Goal: Task Accomplishment & Management: Manage account settings

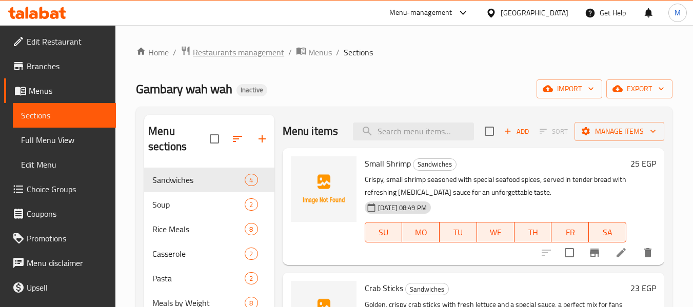
click at [197, 56] on span "Restaurants management" at bounding box center [238, 52] width 91 height 12
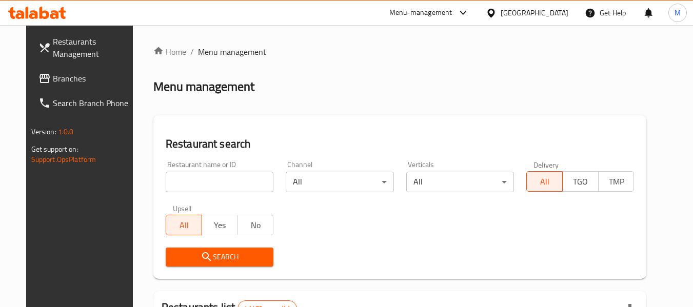
click at [560, 13] on div "Egypt" at bounding box center [535, 12] width 68 height 11
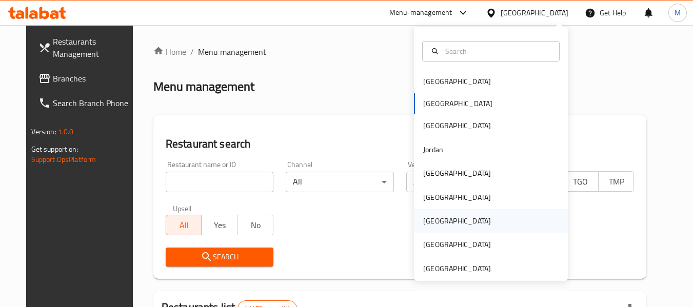
click at [428, 222] on div "[GEOGRAPHIC_DATA]" at bounding box center [457, 220] width 68 height 11
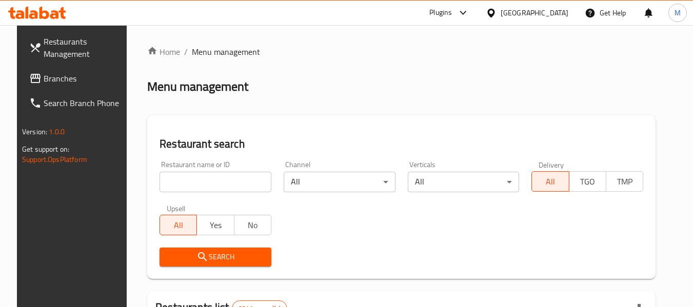
click at [51, 77] on span "Branches" at bounding box center [84, 78] width 81 height 12
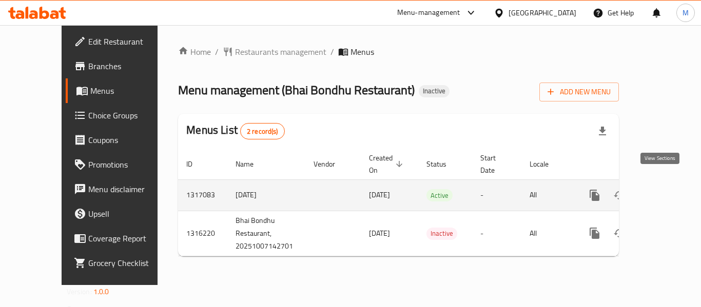
click at [662, 189] on icon "enhanced table" at bounding box center [668, 195] width 12 height 12
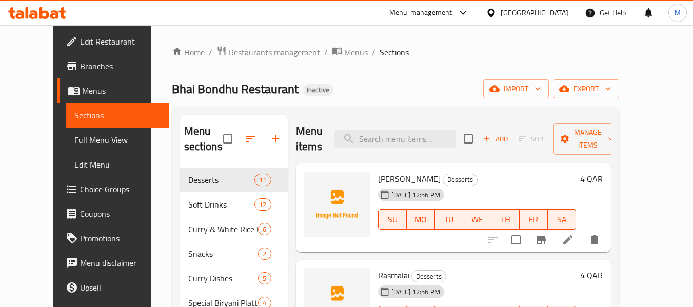
click at [341, 78] on div "Home / Restaurants management / Menus / Sections Bhai Bondhu Restaurant Inactiv…" at bounding box center [395, 238] width 447 height 385
click at [613, 87] on icon "button" at bounding box center [608, 89] width 10 height 10
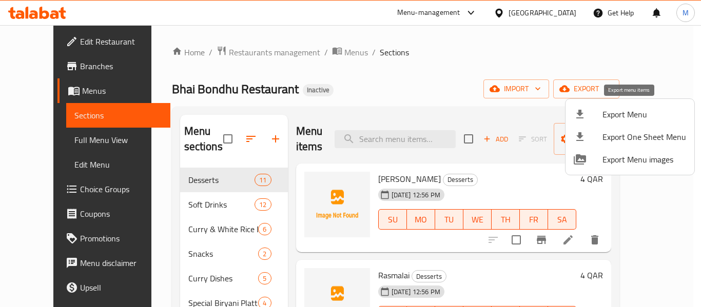
click at [638, 120] on span "Export Menu" at bounding box center [644, 114] width 84 height 12
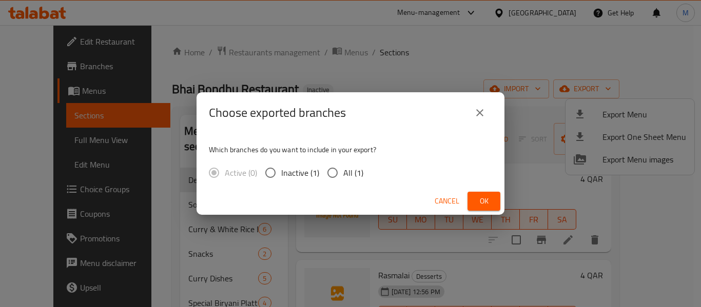
click at [356, 172] on span "All (1)" at bounding box center [353, 173] width 20 height 12
click at [343, 172] on input "All (1)" at bounding box center [333, 173] width 22 height 22
radio input "true"
click at [486, 199] on span "Ok" at bounding box center [483, 201] width 16 height 13
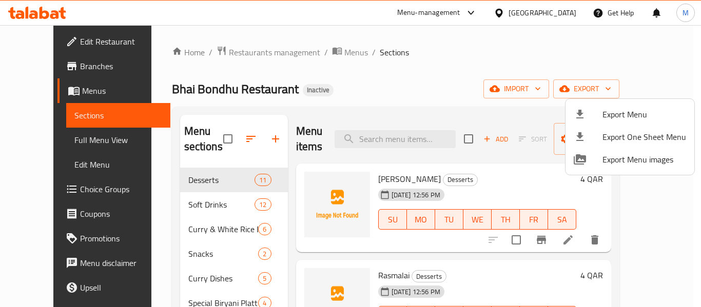
click at [55, 140] on div at bounding box center [350, 153] width 701 height 307
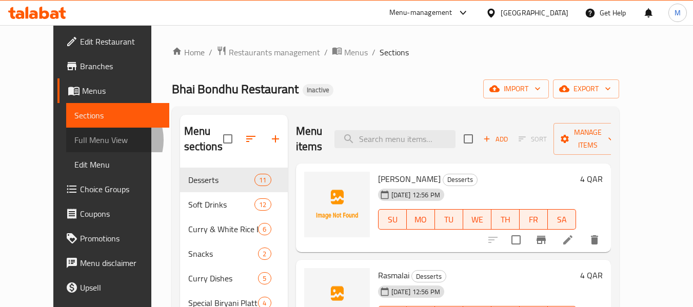
click at [74, 140] on span "Full Menu View" at bounding box center [117, 140] width 87 height 12
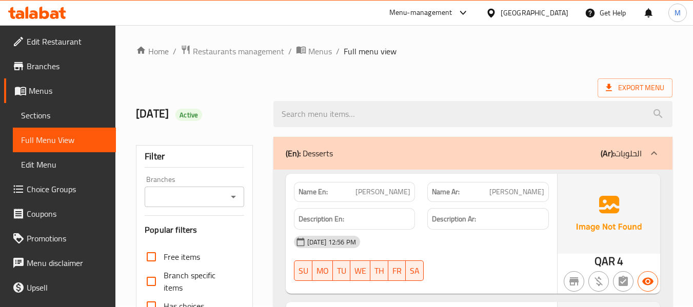
scroll to position [273, 0]
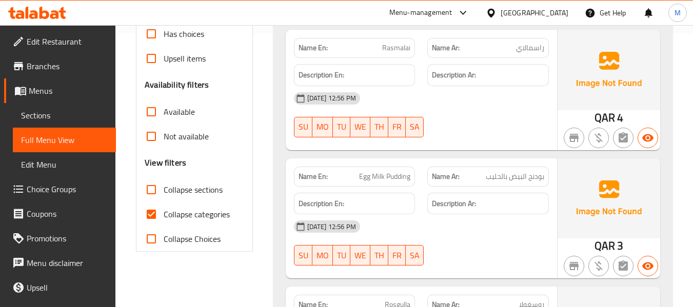
click at [149, 186] on input "Collapse sections" at bounding box center [151, 189] width 25 height 25
checkbox input "true"
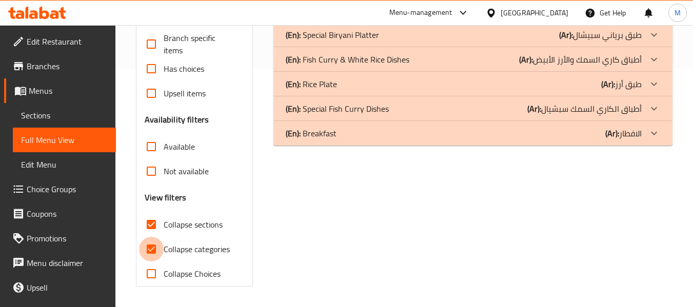
click at [150, 237] on input "Collapse categories" at bounding box center [151, 249] width 25 height 25
checkbox input "false"
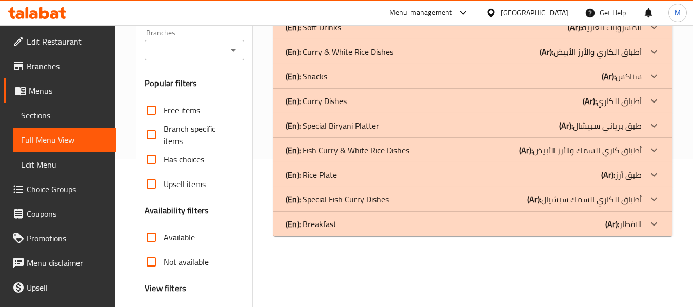
scroll to position [0, 0]
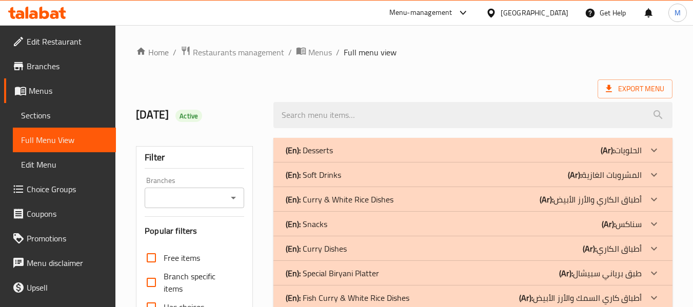
click at [307, 152] on p "(En): Desserts" at bounding box center [309, 150] width 47 height 12
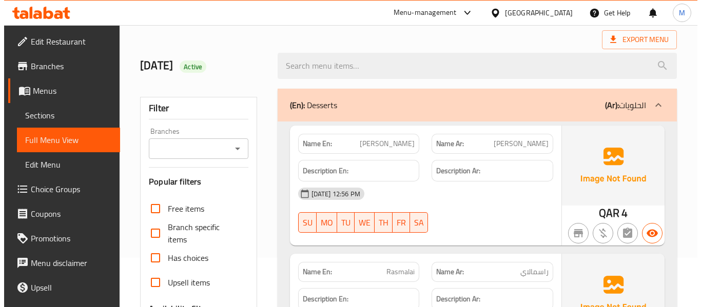
scroll to position [68, 0]
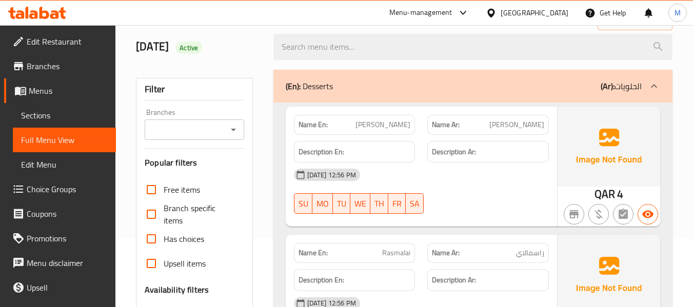
click at [51, 113] on span "Sections" at bounding box center [64, 115] width 87 height 12
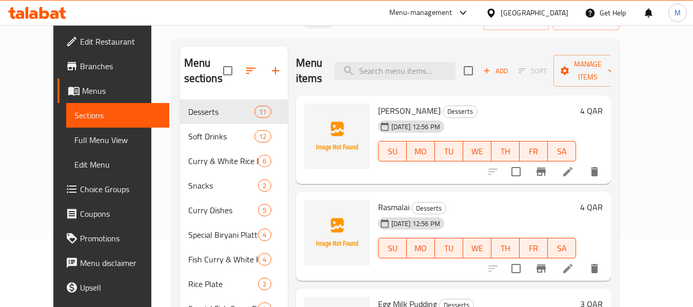
click at [245, 70] on icon "button" at bounding box center [251, 71] width 12 height 12
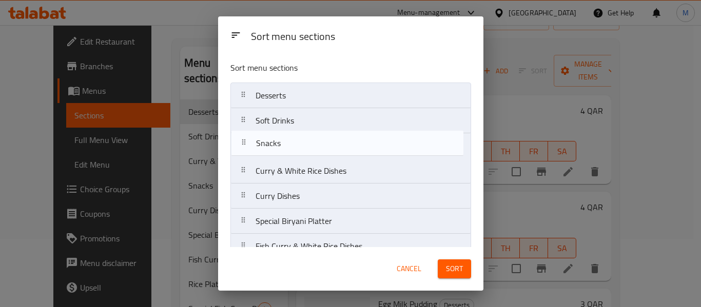
drag, startPoint x: 248, startPoint y: 169, endPoint x: 249, endPoint y: 134, distance: 35.4
click at [248, 137] on nav "Desserts Soft Drinks Curry & White Rice Dishes Snacks Curry Dishes Special Biry…" at bounding box center [350, 209] width 241 height 252
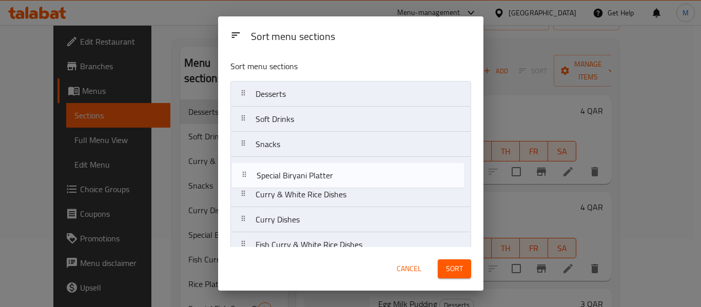
drag, startPoint x: 246, startPoint y: 224, endPoint x: 247, endPoint y: 169, distance: 54.9
click at [247, 169] on nav "Desserts Soft Drinks Snacks Curry & White Rice Dishes Curry Dishes Special Biry…" at bounding box center [350, 207] width 241 height 252
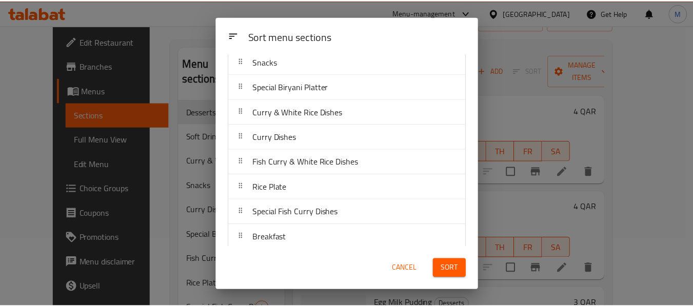
scroll to position [92, 0]
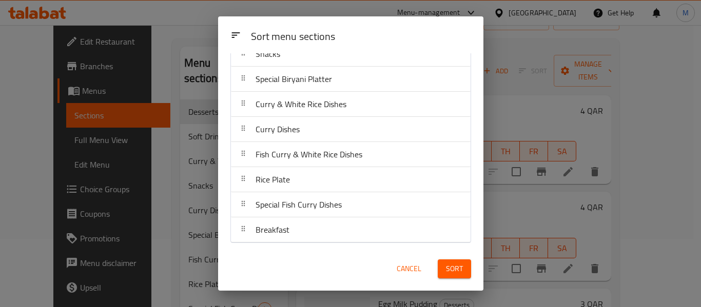
click at [454, 267] on span "Sort" at bounding box center [454, 269] width 17 height 13
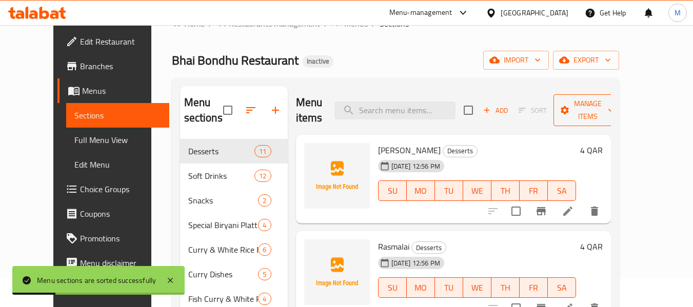
scroll to position [0, 0]
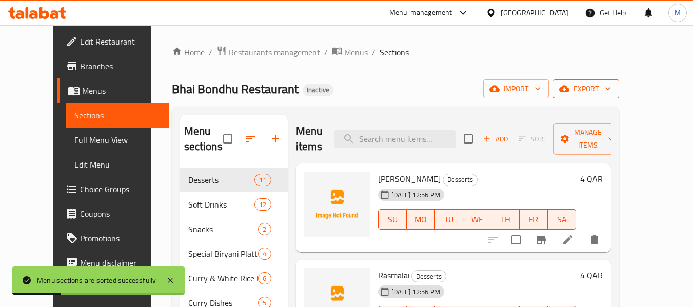
click at [611, 88] on span "export" at bounding box center [586, 89] width 50 height 13
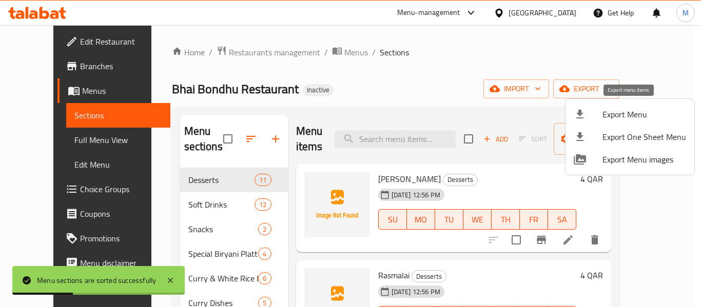
click at [637, 117] on span "Export Menu" at bounding box center [644, 114] width 84 height 12
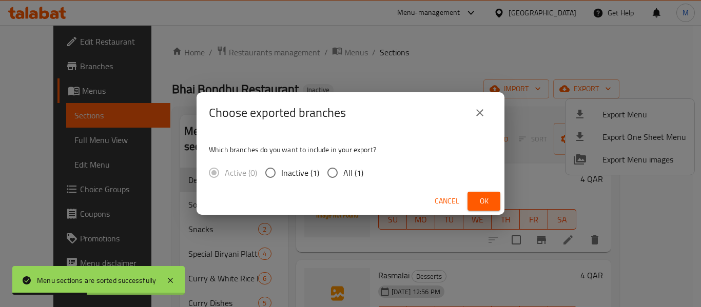
click at [333, 180] on input "All (1)" at bounding box center [333, 173] width 22 height 22
radio input "true"
click at [485, 203] on span "Ok" at bounding box center [483, 201] width 16 height 13
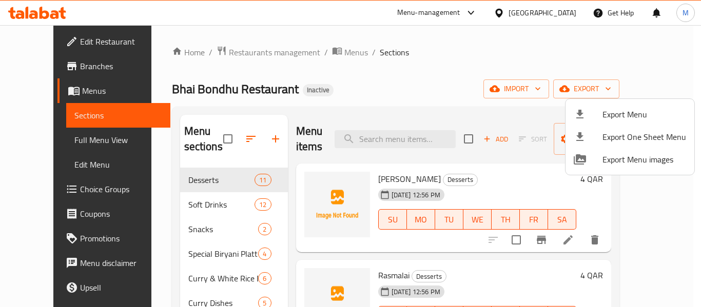
click at [57, 143] on div at bounding box center [350, 153] width 701 height 307
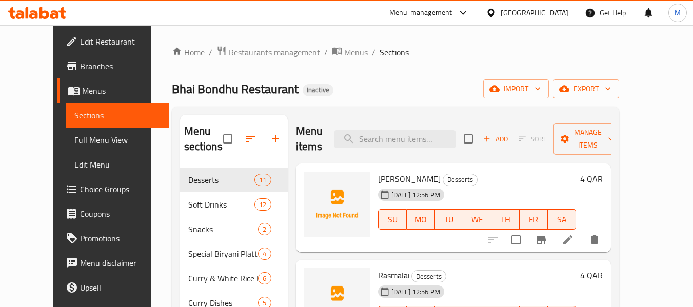
click at [74, 143] on span "Full Menu View" at bounding box center [117, 140] width 87 height 12
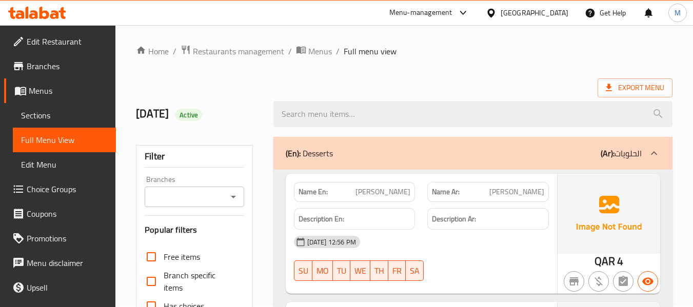
scroll to position [205, 0]
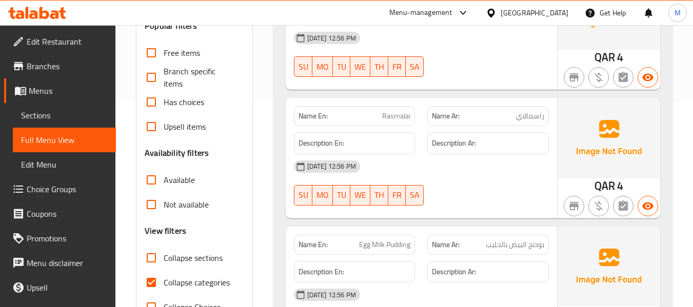
click at [149, 256] on input "Collapse sections" at bounding box center [151, 258] width 25 height 25
checkbox input "true"
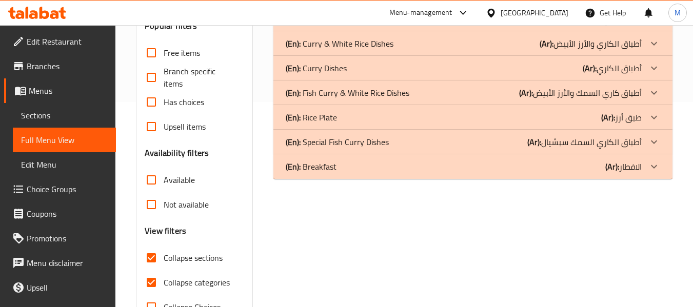
drag, startPoint x: 147, startPoint y: 275, endPoint x: 181, endPoint y: 288, distance: 36.2
click at [147, 276] on input "Collapse categories" at bounding box center [151, 282] width 25 height 25
checkbox input "false"
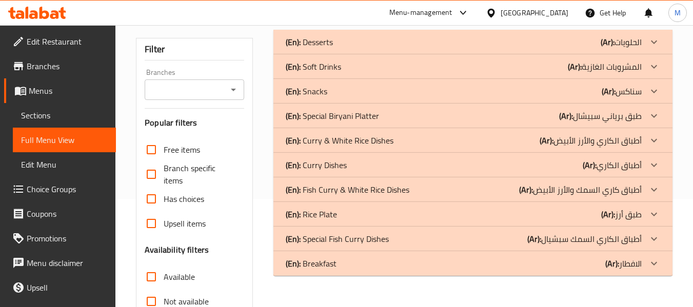
scroll to position [0, 0]
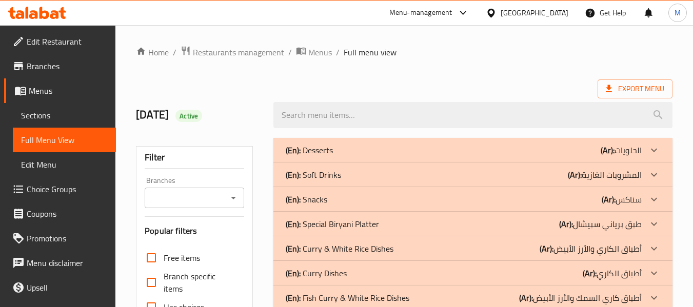
click at [309, 149] on p "(En): Desserts" at bounding box center [309, 150] width 47 height 12
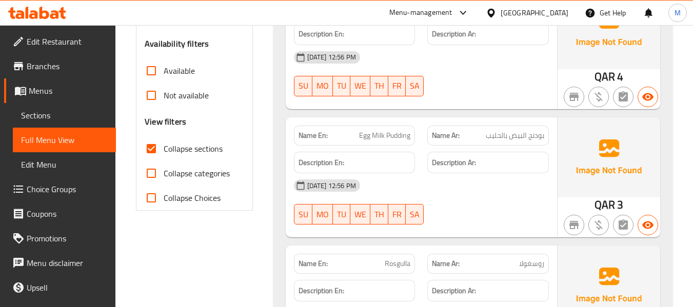
scroll to position [342, 0]
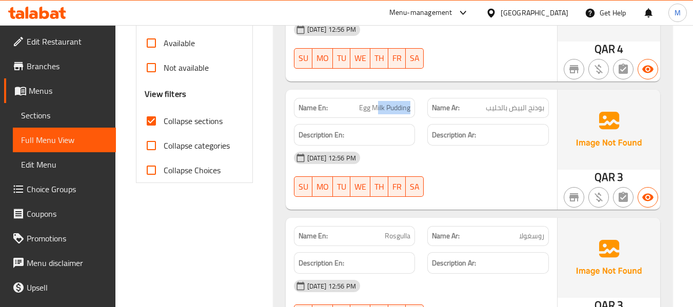
drag, startPoint x: 376, startPoint y: 107, endPoint x: 412, endPoint y: 106, distance: 35.4
click at [412, 106] on div "Name En: Egg Milk Pudding" at bounding box center [355, 108] width 122 height 20
copy span "ilk Pudding"
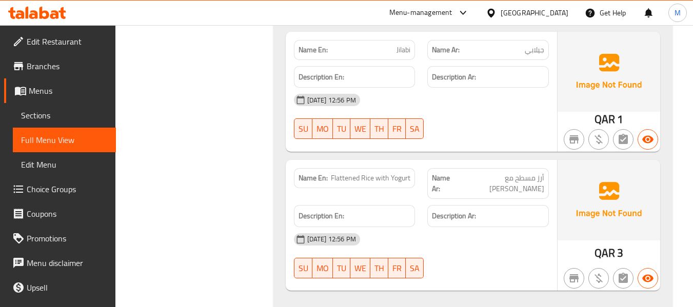
scroll to position [1299, 0]
click at [349, 175] on span "Flattened Rice with Yogurt" at bounding box center [370, 177] width 79 height 11
copy span "Flattened"
click at [358, 184] on div "Name En: Flattened Rice with Yogurt" at bounding box center [355, 178] width 122 height 20
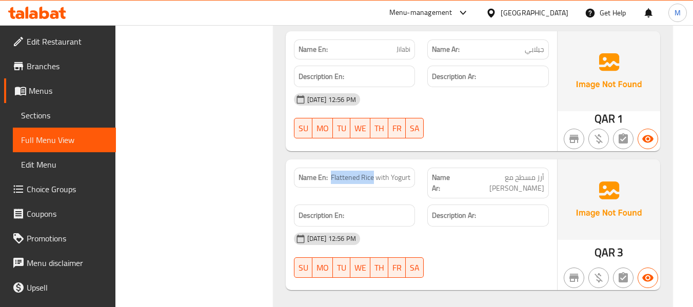
drag, startPoint x: 373, startPoint y: 178, endPoint x: 327, endPoint y: 183, distance: 46.4
click at [327, 183] on p "Name En: Flattened Rice with Yogurt" at bounding box center [354, 177] width 112 height 11
copy p "Flattened Rice"
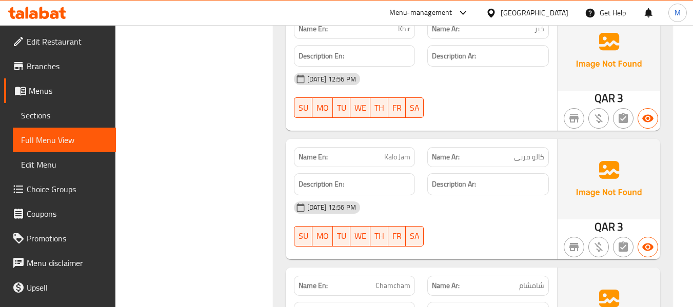
scroll to position [957, 0]
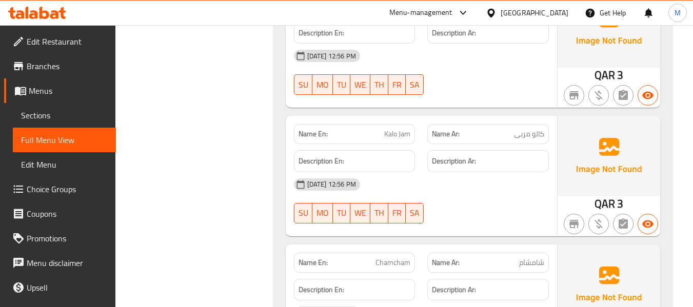
click at [392, 135] on span "Kalo Jam" at bounding box center [397, 134] width 26 height 11
drag, startPoint x: 392, startPoint y: 135, endPoint x: 409, endPoint y: 119, distance: 23.2
click at [392, 135] on span "Kalo Jam" at bounding box center [397, 134] width 26 height 11
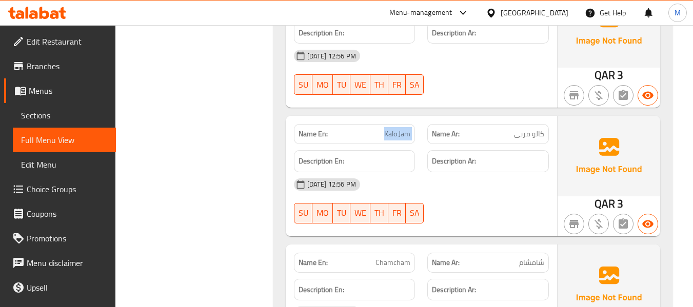
copy span "Kalo Jam"
click at [384, 257] on span "Chamcham" at bounding box center [392, 262] width 35 height 11
copy span "Chamcham"
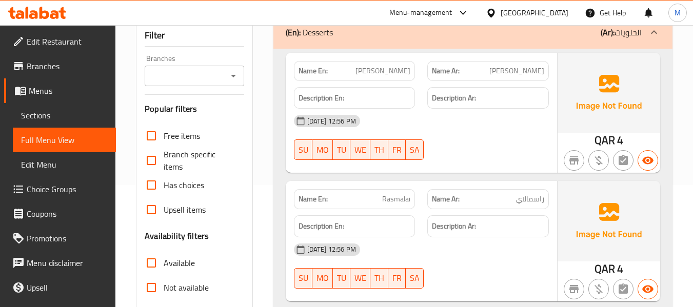
scroll to position [0, 0]
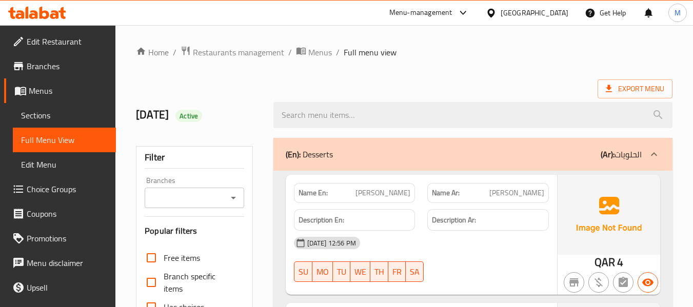
click at [368, 155] on div "(En): Desserts (Ar): الحلويات" at bounding box center [464, 154] width 356 height 12
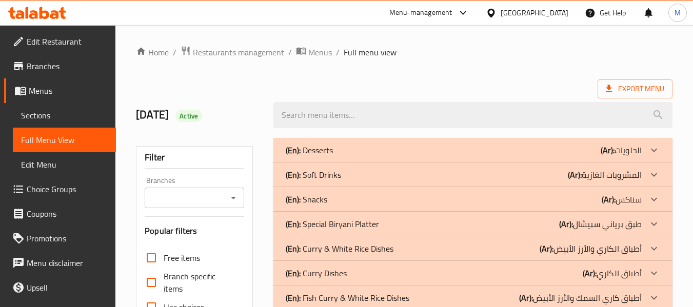
click at [323, 172] on p "(En): Soft Drinks" at bounding box center [313, 175] width 55 height 12
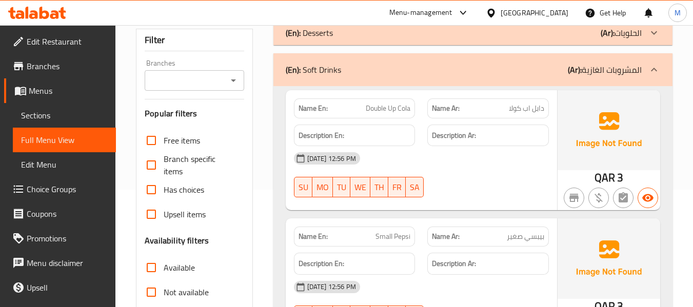
scroll to position [137, 0]
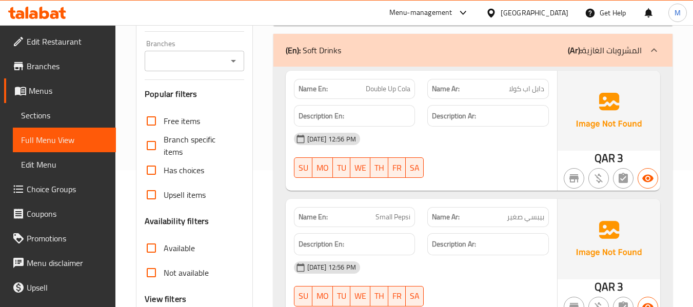
click at [518, 89] on span "دابل اب كولا" at bounding box center [526, 89] width 35 height 11
copy span "دابل اب كولا"
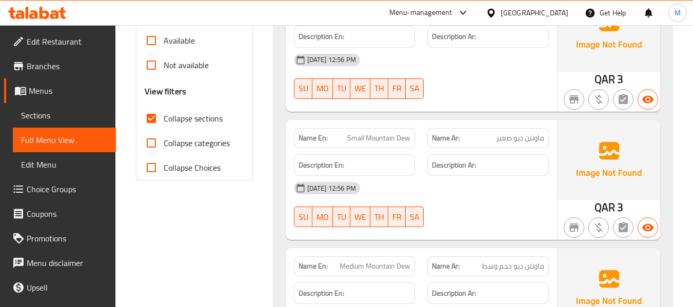
scroll to position [410, 0]
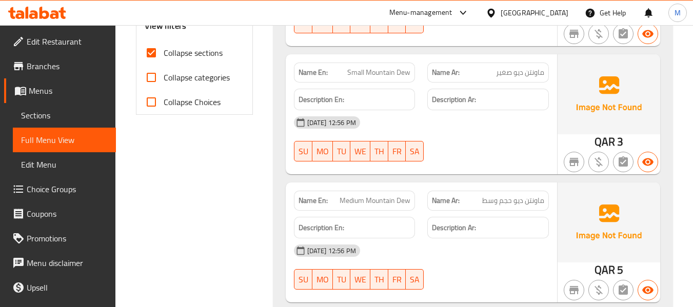
click at [384, 72] on span "Small Mountain Dew" at bounding box center [378, 72] width 63 height 11
copy span "Mountain"
click at [376, 203] on span "Medium Mountain Dew" at bounding box center [374, 200] width 71 height 11
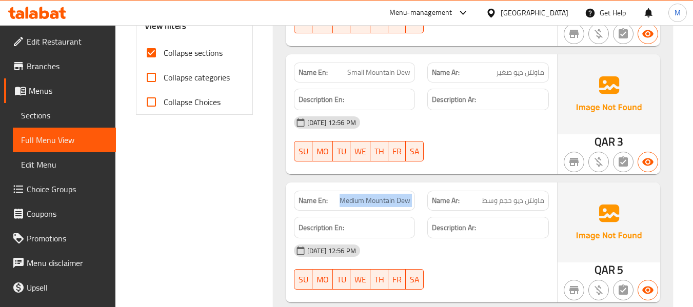
click at [376, 203] on span "Medium Mountain Dew" at bounding box center [374, 200] width 71 height 11
copy span "Medium Mountain Dew"
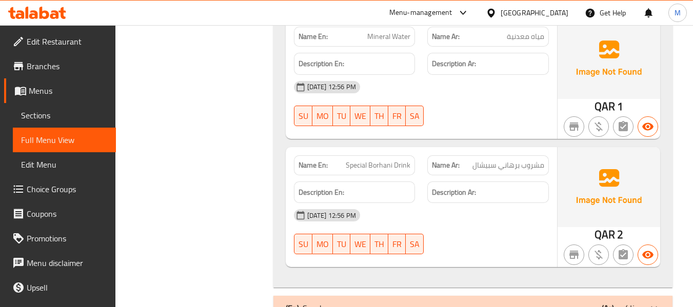
scroll to position [1504, 0]
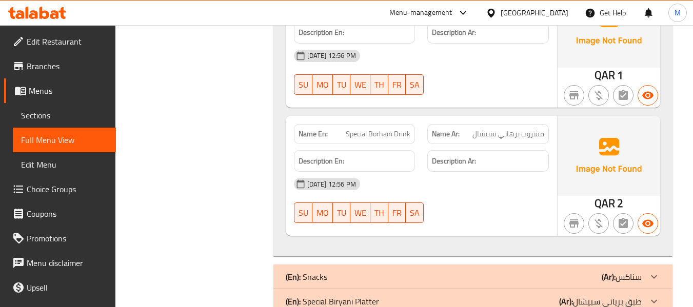
click at [441, 72] on div "13-10-2025 12:56 PM SU MO TU WE TH FR SA" at bounding box center [421, 72] width 267 height 57
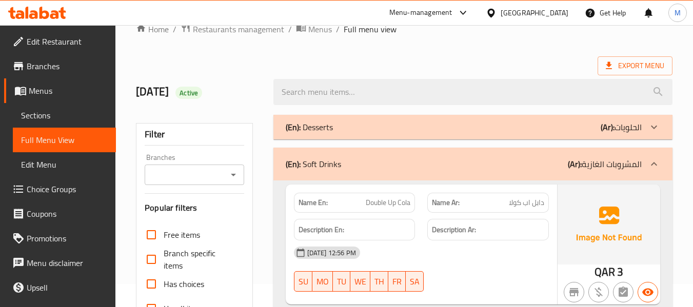
scroll to position [0, 0]
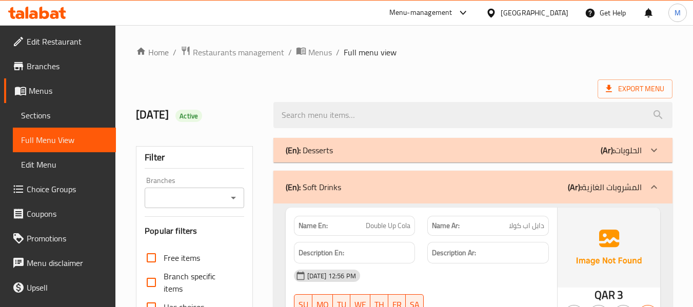
click at [351, 188] on div "(En): Soft Drinks (Ar): المشروبات الغازية" at bounding box center [464, 187] width 356 height 12
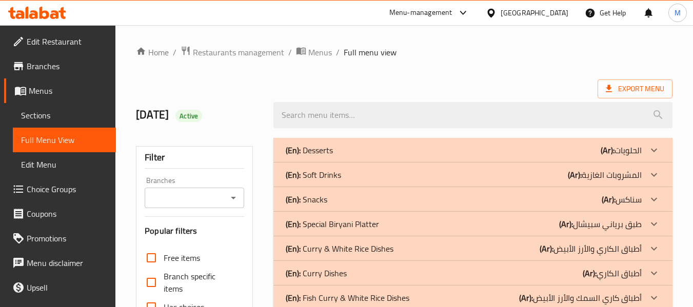
click at [349, 195] on div "(En): Snacks (Ar): سناكس" at bounding box center [464, 199] width 356 height 12
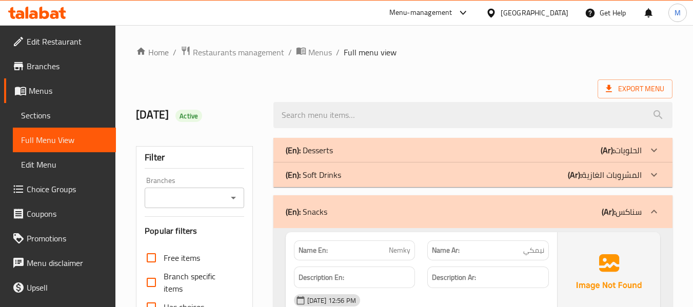
scroll to position [137, 0]
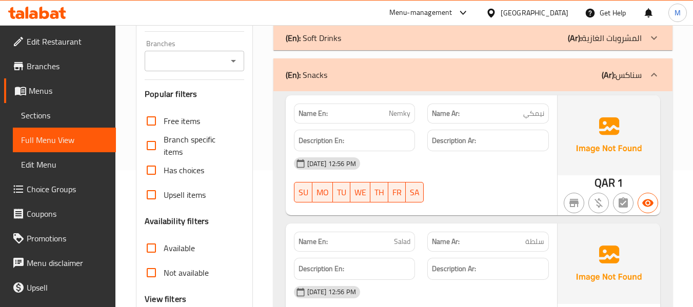
click at [466, 176] on div "13-10-2025 12:56 PM SU MO TU WE TH FR SA" at bounding box center [421, 179] width 267 height 57
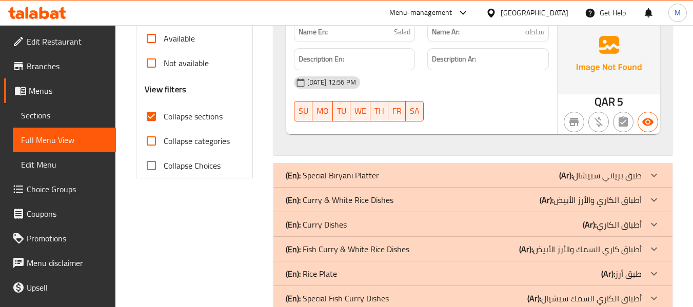
scroll to position [395, 0]
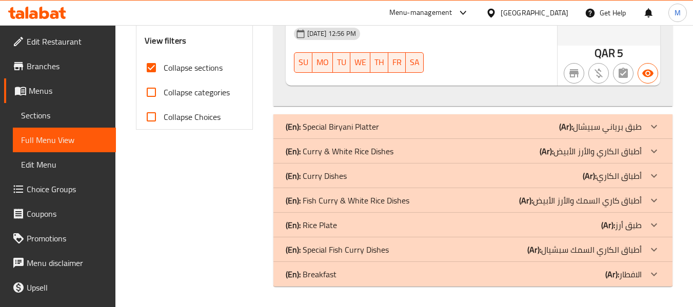
click at [357, 113] on div "(En): Desserts (Ar): الحلويات Name En: Shana Sandash Name Ar: شانا سانداش Descr…" at bounding box center [472, 15] width 399 height 544
click at [344, 125] on p "(En): Special Biryani Platter" at bounding box center [332, 127] width 93 height 12
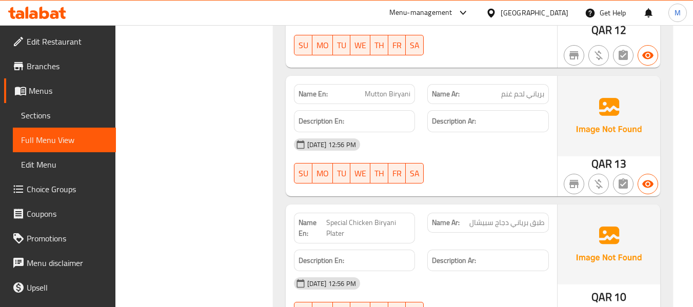
scroll to position [806, 0]
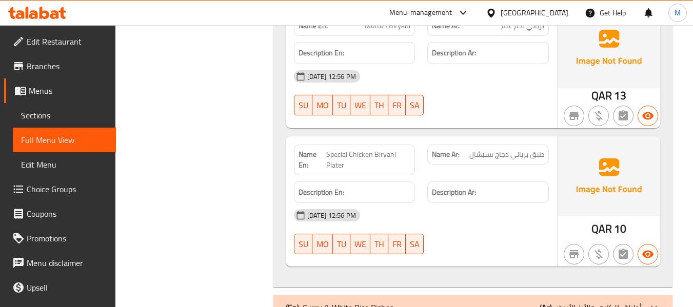
click at [339, 165] on span "Special Chicken Biryani Plater" at bounding box center [368, 160] width 85 height 22
copy span "Plater"
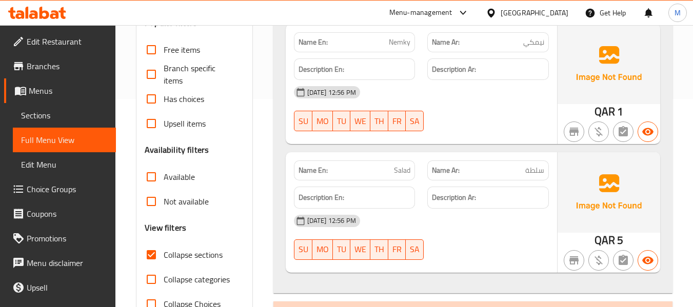
scroll to position [0, 0]
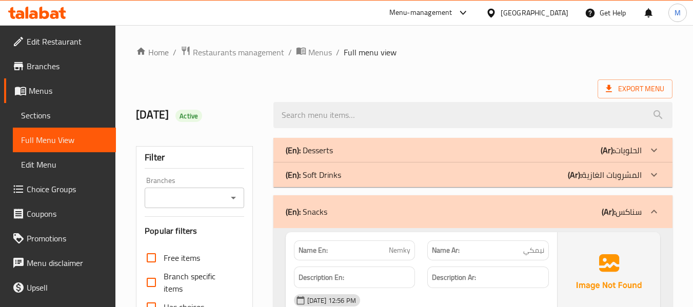
click at [357, 203] on div "(En): Snacks (Ar): سناكس" at bounding box center [472, 211] width 399 height 33
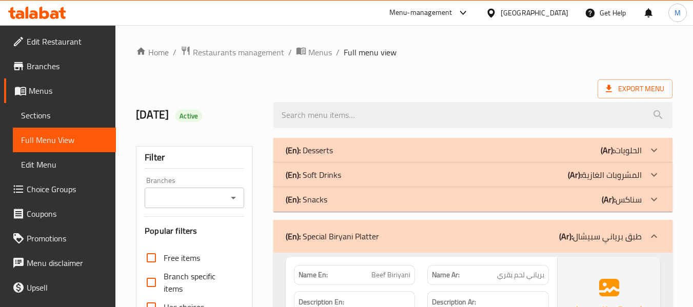
click at [345, 231] on p "(En): Special Biryani Platter" at bounding box center [332, 236] width 93 height 12
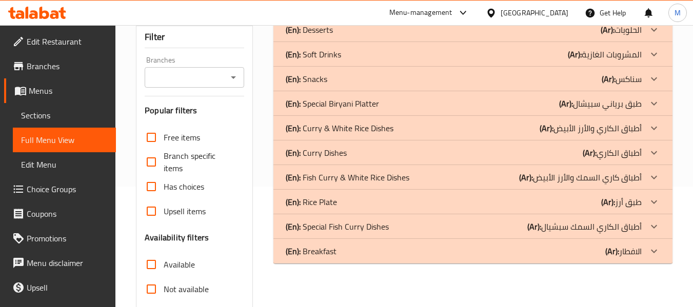
scroll to position [137, 0]
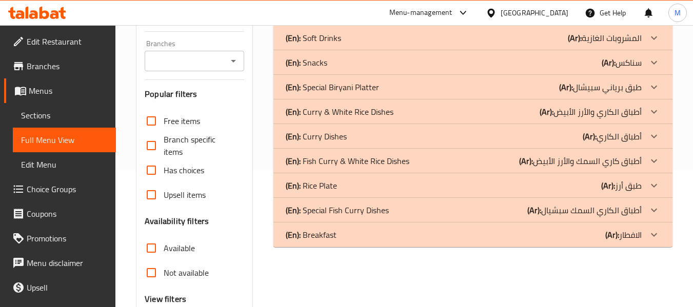
click at [330, 106] on p "(En): Curry & White Rice Dishes" at bounding box center [340, 112] width 108 height 12
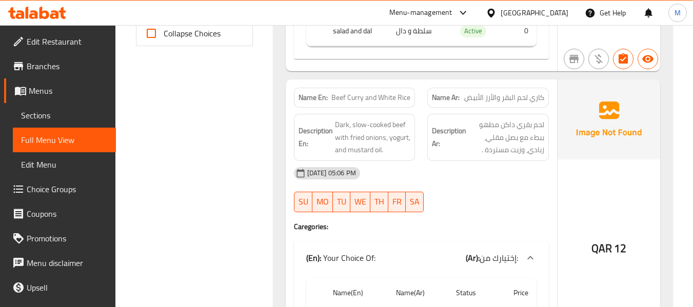
scroll to position [478, 0]
click at [435, 179] on div "13-10-2025 05:06 PM" at bounding box center [421, 174] width 267 height 25
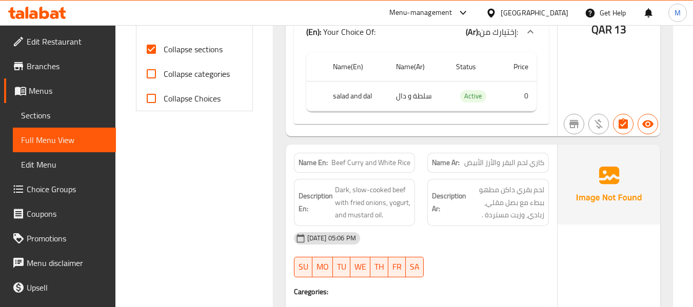
scroll to position [436, 0]
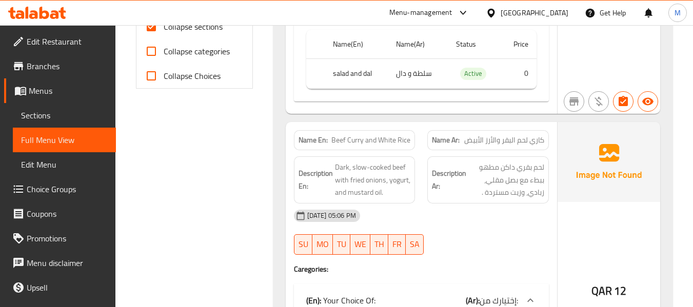
click at [375, 135] on span "Beef Curry and White Rice" at bounding box center [370, 140] width 79 height 11
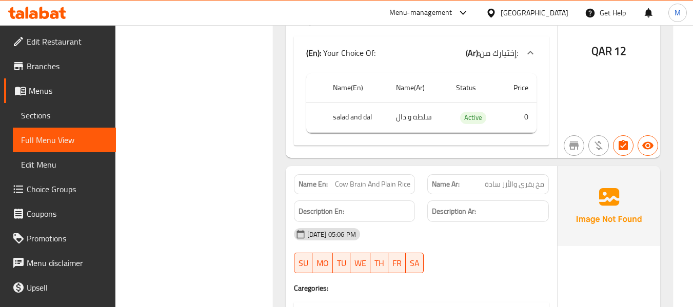
scroll to position [984, 0]
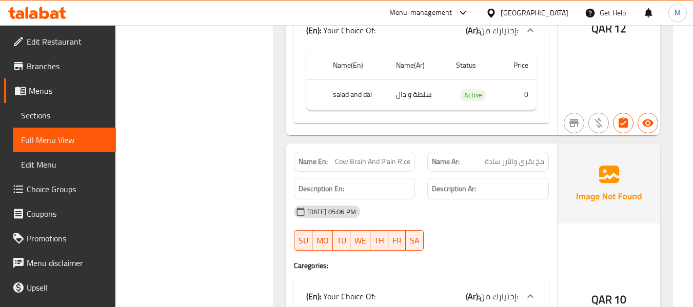
click at [314, 12] on div "Menu-management Qatar Get Help M" at bounding box center [346, 13] width 693 height 25
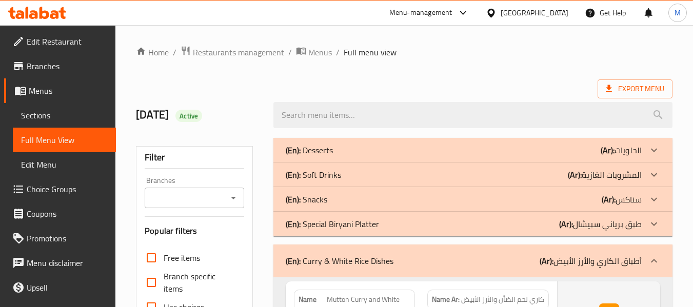
scroll to position [137, 0]
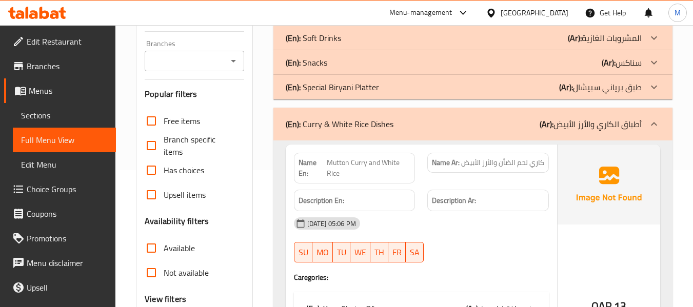
drag, startPoint x: 397, startPoint y: 123, endPoint x: 392, endPoint y: 127, distance: 5.8
click at [397, 123] on div "(En): Curry & White Rice Dishes (Ar): أطباق الكاري والأرز الأبيض" at bounding box center [464, 124] width 356 height 12
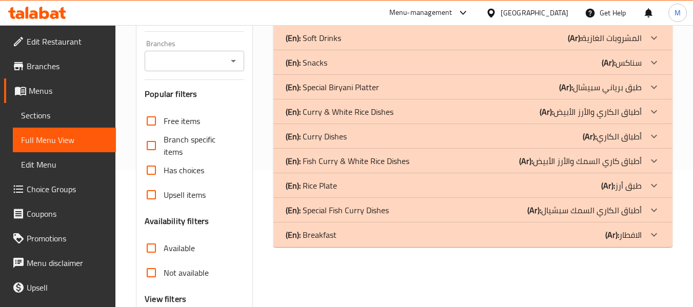
click at [347, 131] on div "(En): Curry Dishes (Ar): أطباق الكاري" at bounding box center [464, 136] width 356 height 12
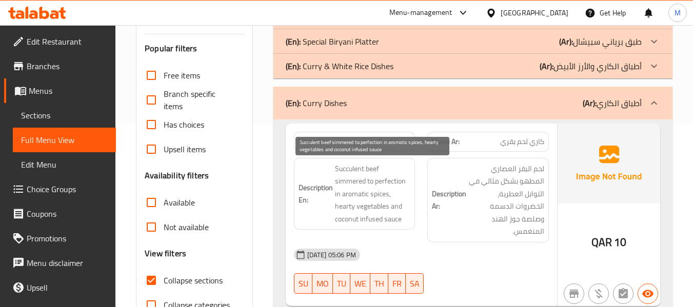
scroll to position [205, 0]
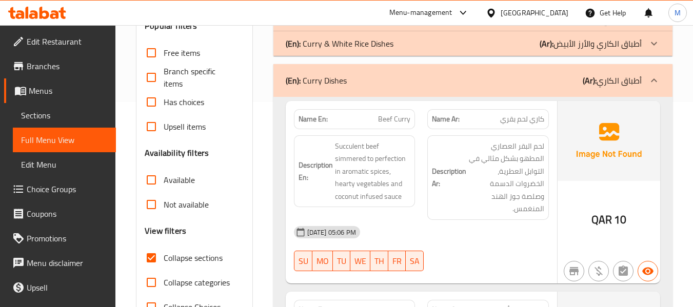
click at [440, 229] on div "13-10-2025 05:06 PM" at bounding box center [421, 232] width 267 height 25
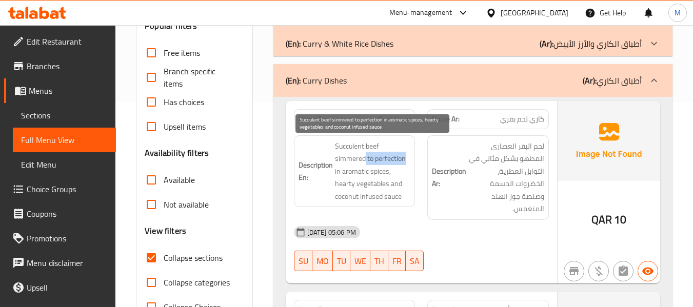
drag, startPoint x: 366, startPoint y: 159, endPoint x: 405, endPoint y: 156, distance: 39.1
click at [405, 156] on span "Succulent beef simmered to perfection in aromatic spices, hearty vegetables and…" at bounding box center [373, 171] width 76 height 63
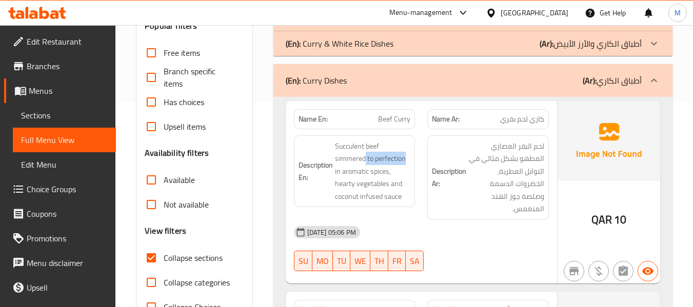
copy span "to perfection"
click at [442, 200] on h6 "Description Ar: لحم البقر العصاري المطهو بشكل مثالي في التوابل العطرية، الخضروا…" at bounding box center [488, 177] width 112 height 75
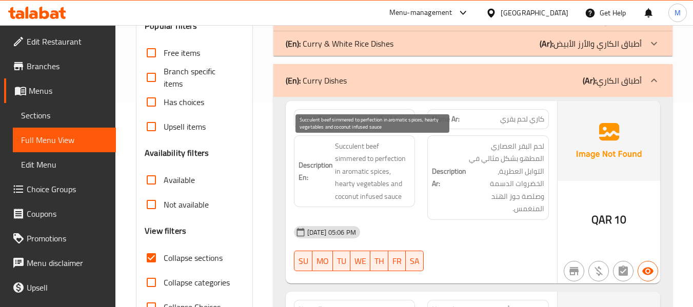
click at [346, 183] on span "Succulent beef simmered to perfection in aromatic spices, hearty vegetables and…" at bounding box center [373, 171] width 76 height 63
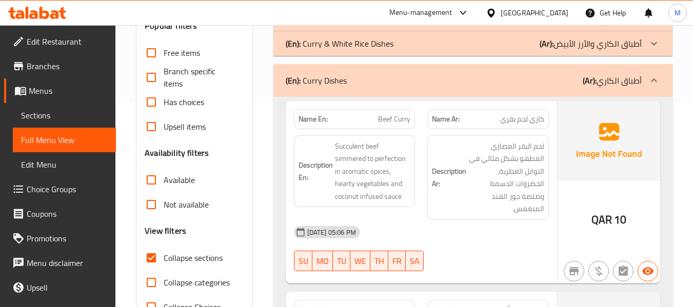
click at [438, 232] on div "13-10-2025 05:06 PM" at bounding box center [421, 232] width 267 height 25
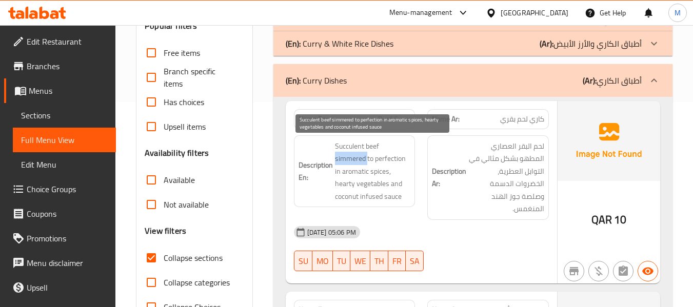
drag, startPoint x: 334, startPoint y: 158, endPoint x: 366, endPoint y: 161, distance: 31.9
click at [366, 161] on span "Succulent beef simmered to perfection in aromatic spices, hearty vegetables and…" at bounding box center [373, 171] width 76 height 63
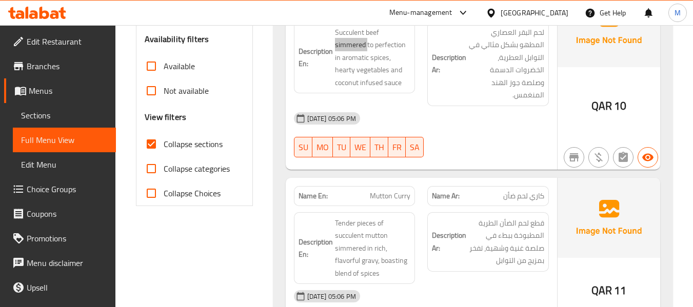
scroll to position [342, 0]
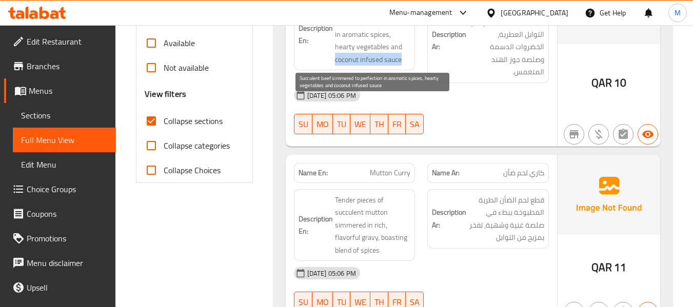
drag, startPoint x: 334, startPoint y: 60, endPoint x: 402, endPoint y: 63, distance: 67.3
click at [402, 63] on span "Succulent beef simmered to perfection in aromatic spices, hearty vegetables and…" at bounding box center [373, 34] width 76 height 63
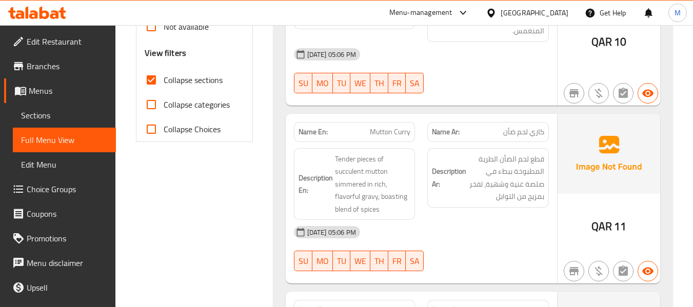
scroll to position [410, 0]
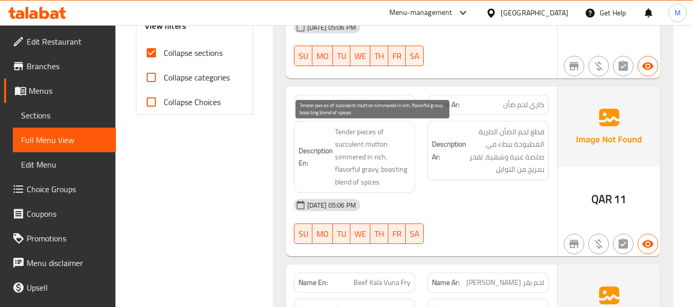
click at [345, 167] on span "Tender pieces of succulent mutton simmered in rich, flavorful gravy, boasting b…" at bounding box center [373, 157] width 76 height 63
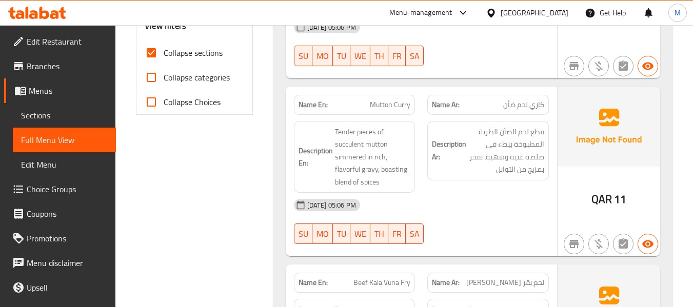
click at [464, 162] on strong "Description Ar:" at bounding box center [449, 150] width 34 height 25
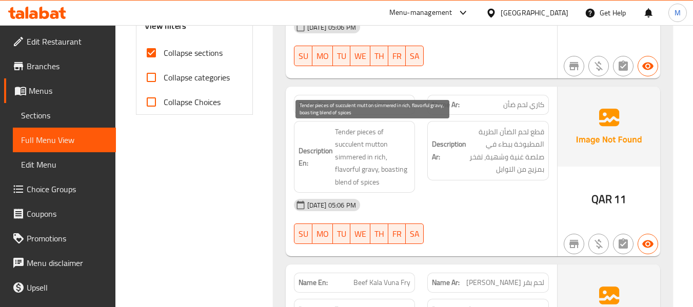
click at [369, 169] on span "Tender pieces of succulent mutton simmered in rich, flavorful gravy, boasting b…" at bounding box center [373, 157] width 76 height 63
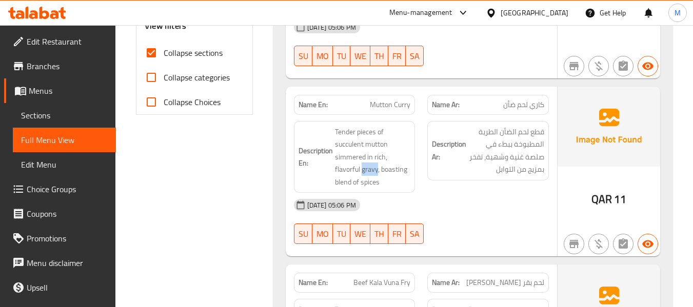
click at [499, 215] on div "13-10-2025 05:06 PM" at bounding box center [421, 205] width 267 height 25
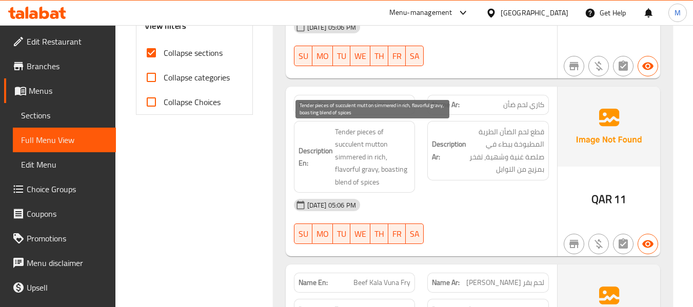
click at [398, 168] on span "Tender pieces of succulent mutton simmered in rich, flavorful gravy, boasting b…" at bounding box center [373, 157] width 76 height 63
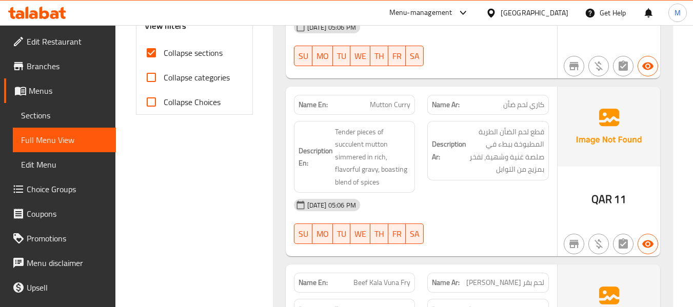
click at [208, 201] on div "Filter Branches Branches Popular filters Free items Branch specific items Has c…" at bounding box center [198, 248] width 137 height 1053
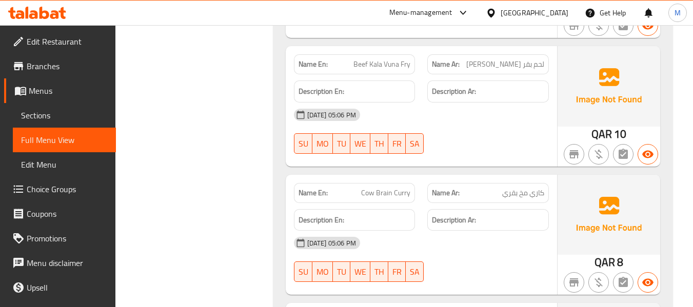
scroll to position [615, 0]
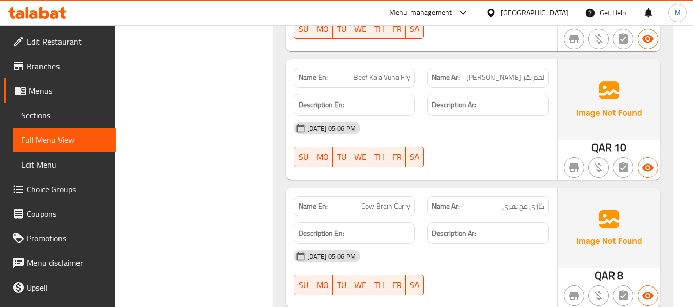
click at [432, 254] on div "13-10-2025 05:06 PM" at bounding box center [421, 256] width 267 height 25
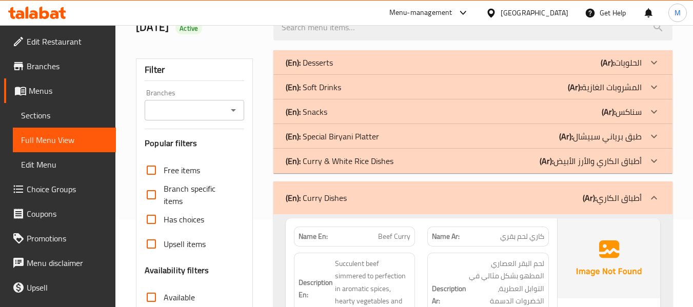
scroll to position [205, 0]
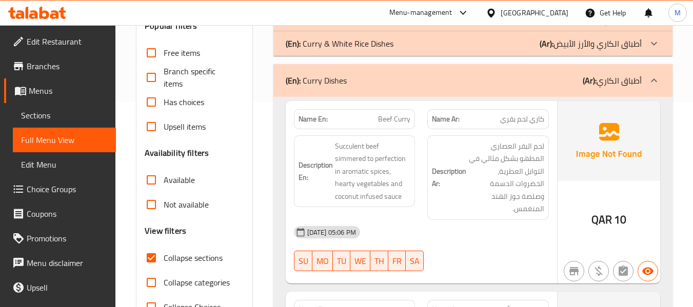
click at [408, 89] on div "(En): Curry Dishes (Ar): أطباق الكاري" at bounding box center [472, 80] width 399 height 33
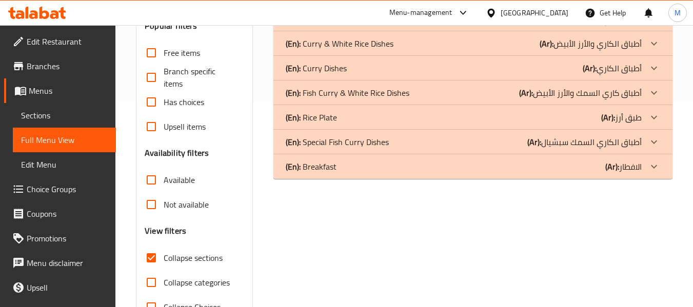
click at [372, 96] on p "(En): Fish Curry & White Rice Dishes" at bounding box center [348, 93] width 124 height 12
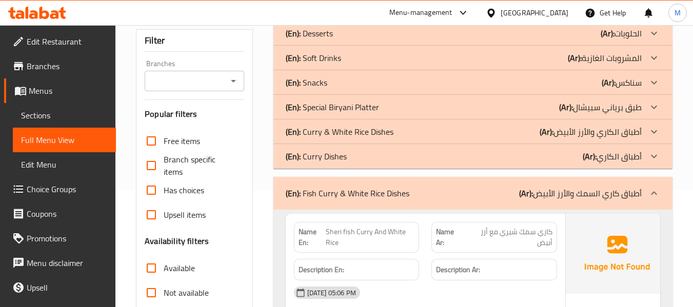
scroll to position [137, 0]
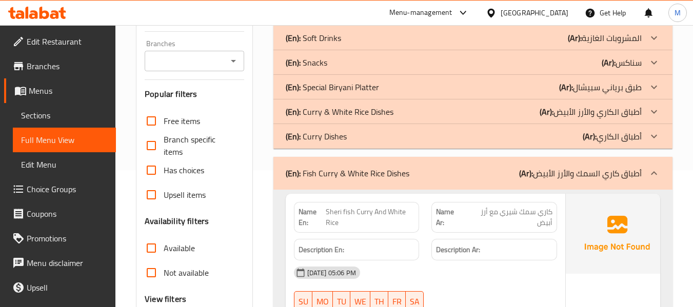
click at [362, 215] on span "Sheri fish Curry And White Rice" at bounding box center [370, 218] width 89 height 22
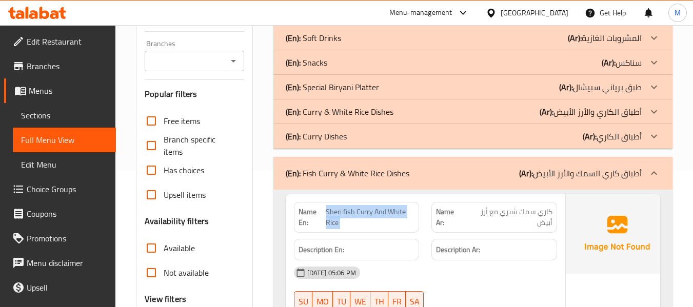
click at [363, 208] on span "Sheri fish Curry And White Rice" at bounding box center [370, 218] width 89 height 22
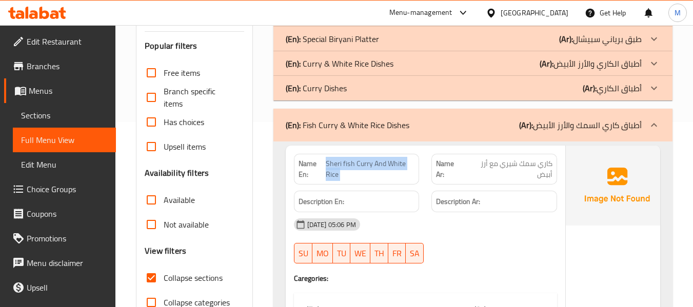
scroll to position [205, 0]
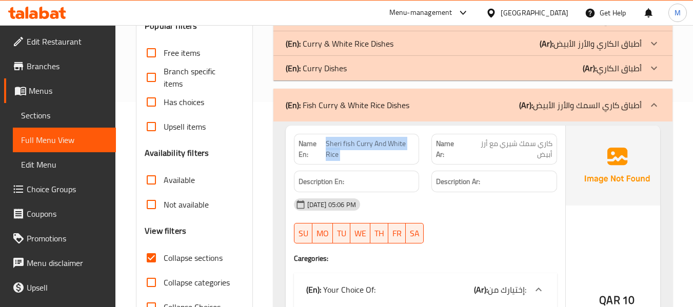
click at [364, 143] on span "Sheri fish Curry And White Rice" at bounding box center [370, 149] width 89 height 22
click at [491, 211] on div "13-10-2025 05:06 PM" at bounding box center [425, 204] width 275 height 25
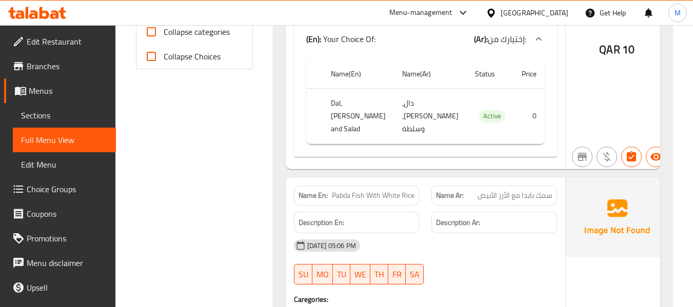
scroll to position [478, 0]
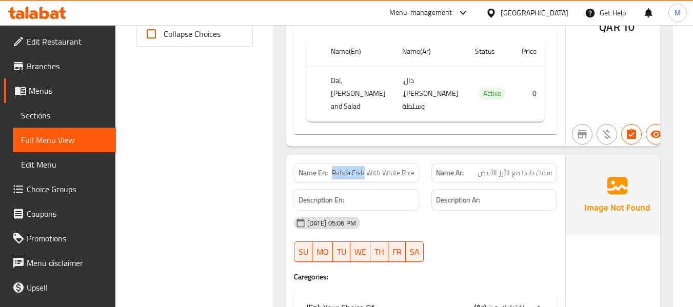
drag, startPoint x: 359, startPoint y: 159, endPoint x: 329, endPoint y: 162, distance: 30.8
click at [332, 168] on span "Pabda Fish With White Rice" at bounding box center [373, 173] width 83 height 11
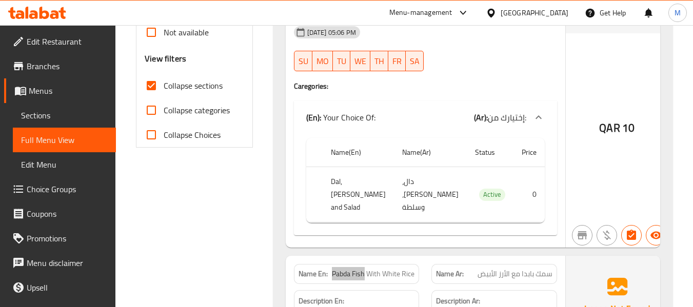
scroll to position [273, 0]
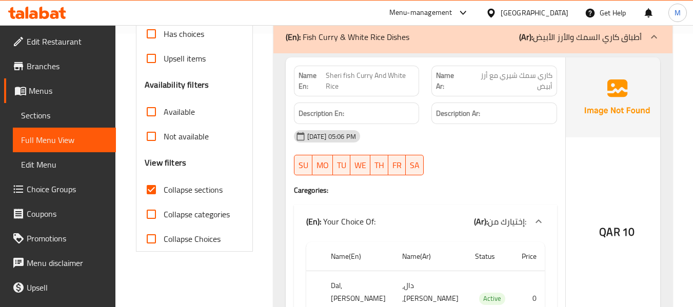
click at [336, 75] on span "Sheri fish Curry And White Rice" at bounding box center [370, 81] width 89 height 22
click at [336, 74] on span "Sheri fish Curry And White Rice" at bounding box center [370, 81] width 89 height 22
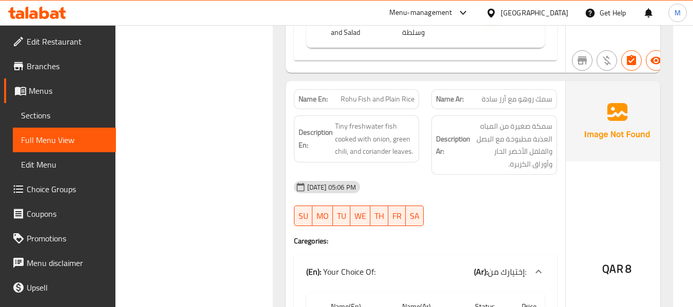
scroll to position [821, 0]
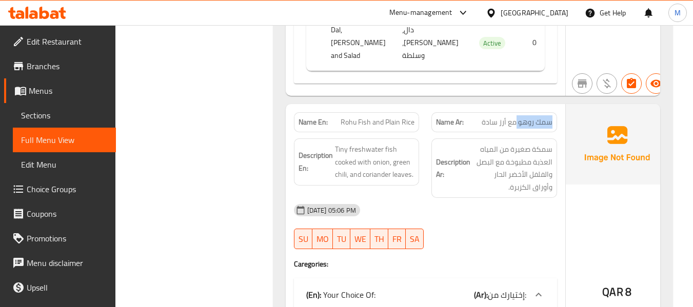
drag, startPoint x: 508, startPoint y: 97, endPoint x: 555, endPoint y: 96, distance: 47.7
click at [555, 104] on div "Name En: Rohu Fish and Plain Rice Name Ar: سمك روهو مع أرز سادة Description En:…" at bounding box center [425, 264] width 279 height 321
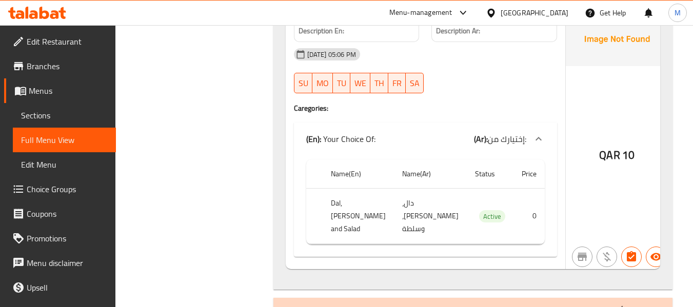
scroll to position [1299, 0]
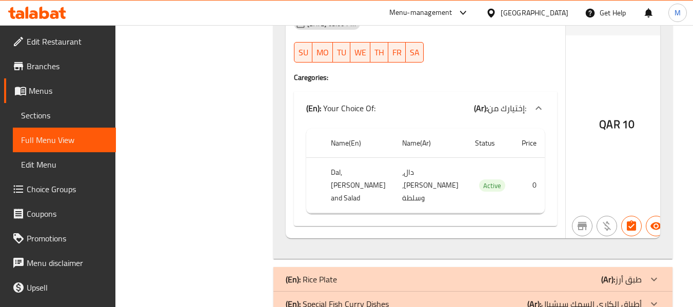
drag, startPoint x: 444, startPoint y: 131, endPoint x: 435, endPoint y: 130, distance: 8.9
click at [444, 158] on td "دال، بورتا، وسلطة" at bounding box center [430, 185] width 73 height 55
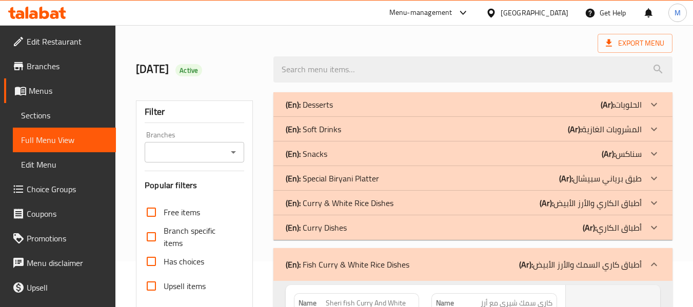
scroll to position [68, 0]
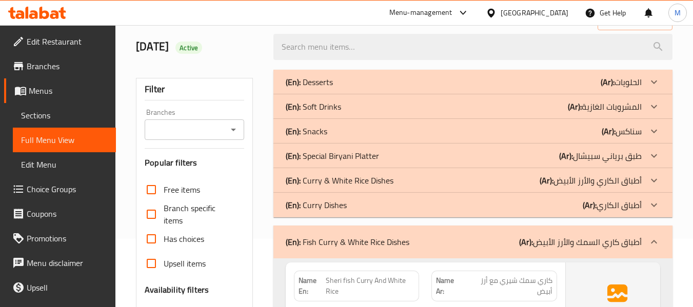
click at [315, 240] on p "(En): Fish Curry & White Rice Dishes" at bounding box center [348, 242] width 124 height 12
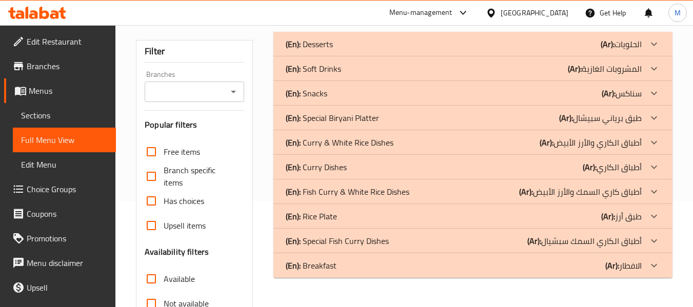
scroll to position [137, 0]
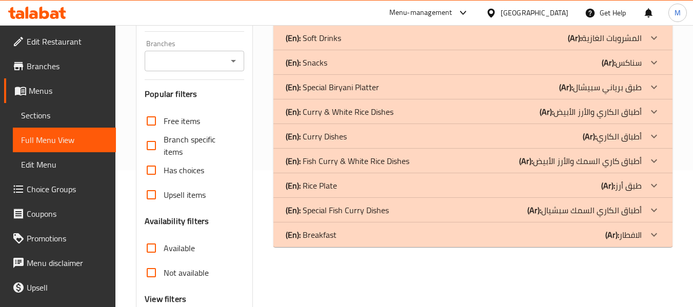
click at [331, 183] on p "(En): Rice Plate" at bounding box center [311, 185] width 51 height 12
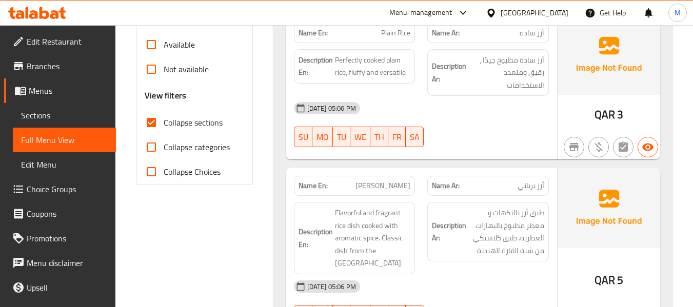
scroll to position [333, 0]
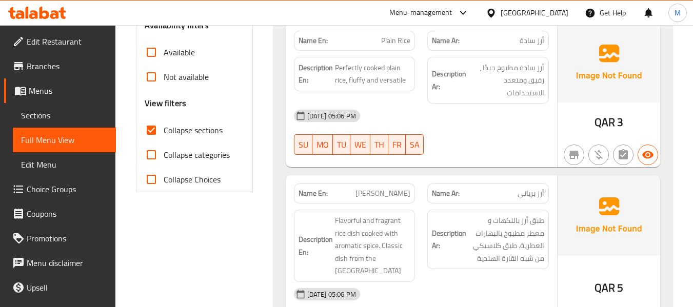
click at [454, 152] on div at bounding box center [488, 155] width 134 height 12
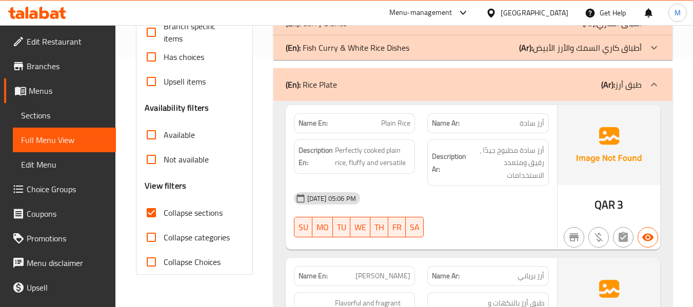
scroll to position [265, 0]
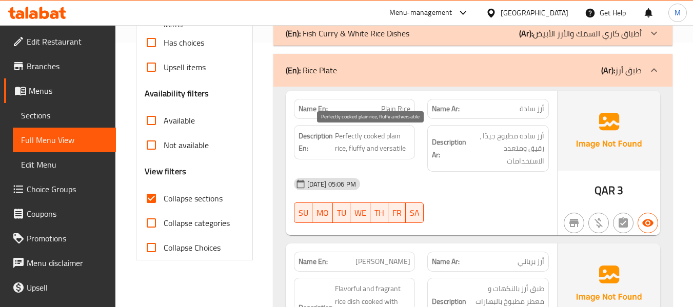
click at [358, 147] on span "Perfectly cooked plain rice, fluffy and versatile" at bounding box center [373, 142] width 76 height 25
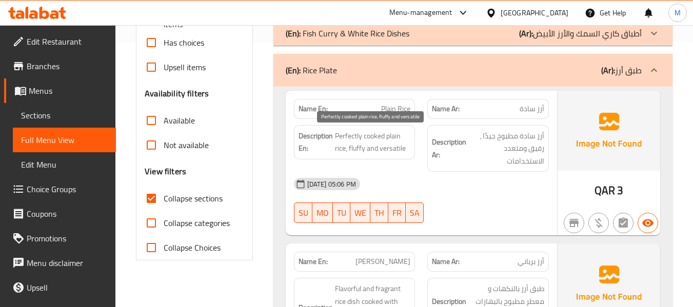
click at [358, 147] on span "Perfectly cooked plain rice, fluffy and versatile" at bounding box center [373, 142] width 76 height 25
click at [495, 206] on div "13-10-2025 05:06 PM SU MO TU WE TH FR SA" at bounding box center [421, 200] width 267 height 57
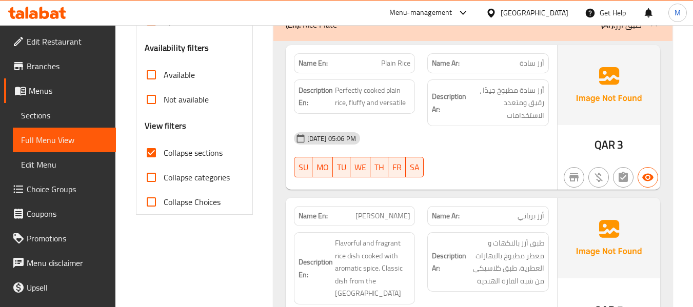
scroll to position [333, 0]
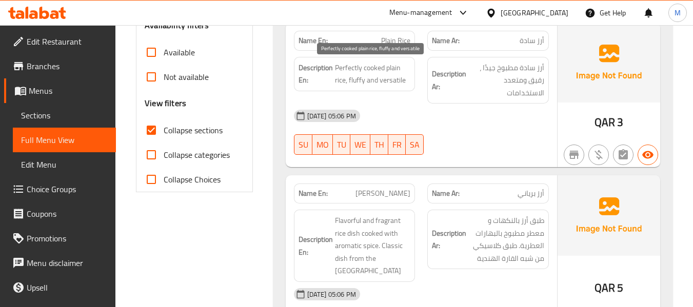
click at [362, 80] on span "Perfectly cooked plain rice, fluffy and versatile" at bounding box center [373, 74] width 76 height 25
click at [358, 80] on span "Perfectly cooked plain rice, fluffy and versatile" at bounding box center [373, 74] width 76 height 25
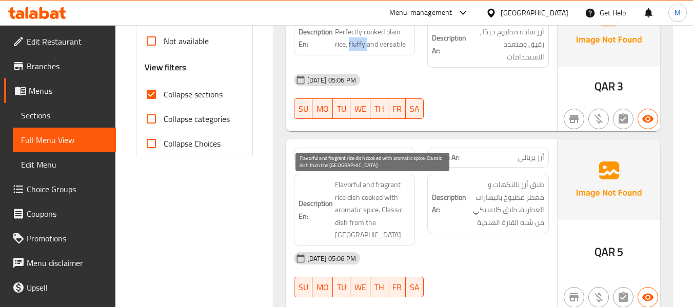
scroll to position [402, 0]
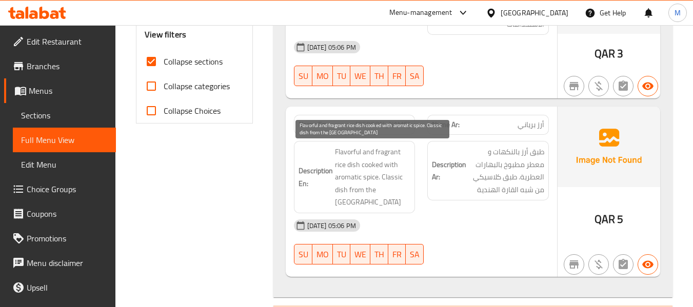
click at [343, 148] on span "Flavorful and fragrant rice dish cooked with aromatic spice. Classic dish from …" at bounding box center [373, 177] width 76 height 63
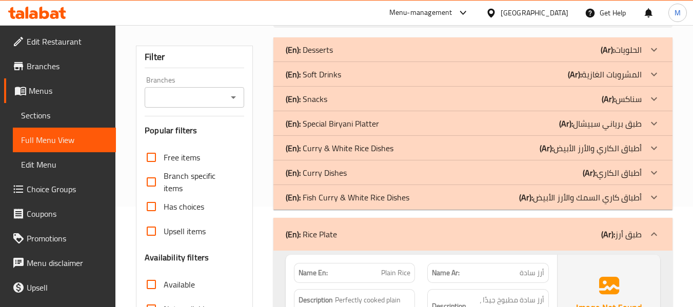
scroll to position [137, 0]
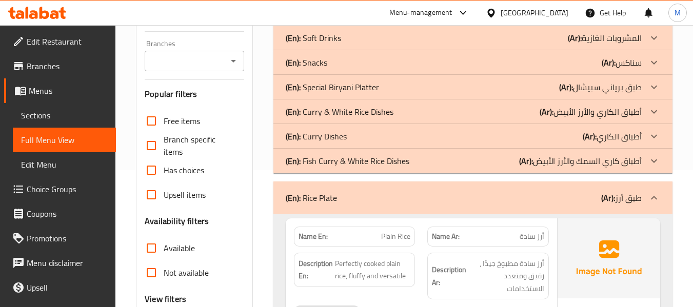
click at [351, 188] on div "(En): Rice Plate (Ar): طبق أرز" at bounding box center [472, 198] width 399 height 33
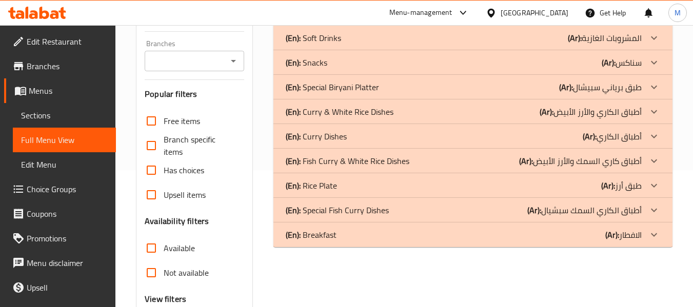
click at [329, 208] on p "(En): Special Fish Curry Dishes" at bounding box center [337, 210] width 103 height 12
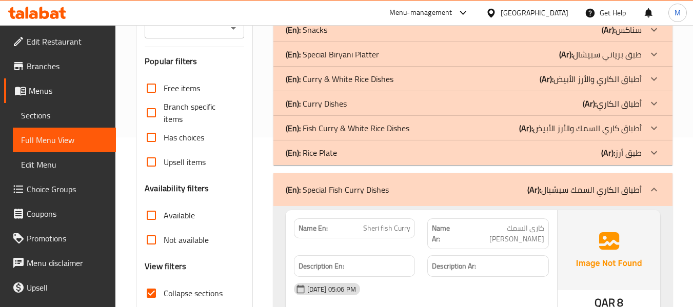
scroll to position [170, 0]
drag, startPoint x: 407, startPoint y: 191, endPoint x: 404, endPoint y: 171, distance: 19.8
click at [407, 191] on div "(En): Special Fish Curry Dishes (Ar): أطباق الكاري السمك سبشيال" at bounding box center [464, 189] width 356 height 12
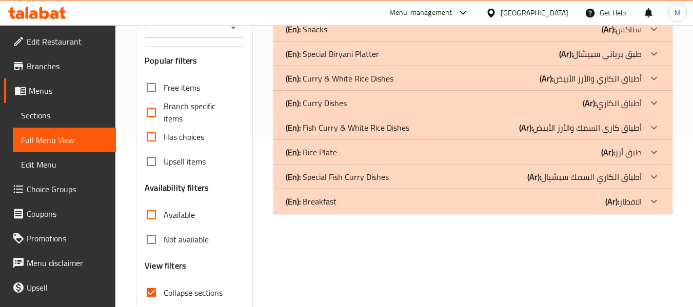
click at [387, 127] on p "(En): Fish Curry & White Rice Dishes" at bounding box center [348, 128] width 124 height 12
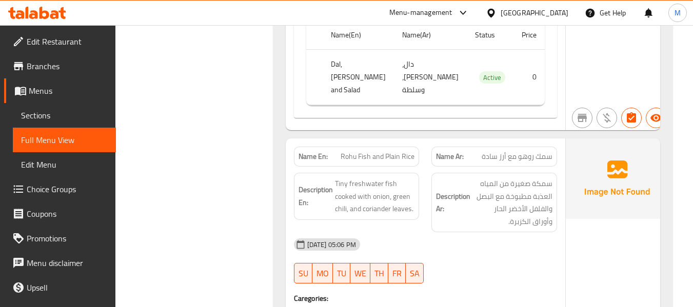
scroll to position [786, 0]
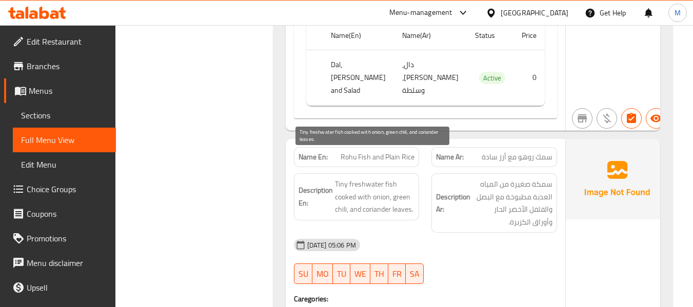
click at [378, 178] on span "Tiny freshwater fish cooked with onion, green chili, and coriander leaves." at bounding box center [375, 197] width 80 height 38
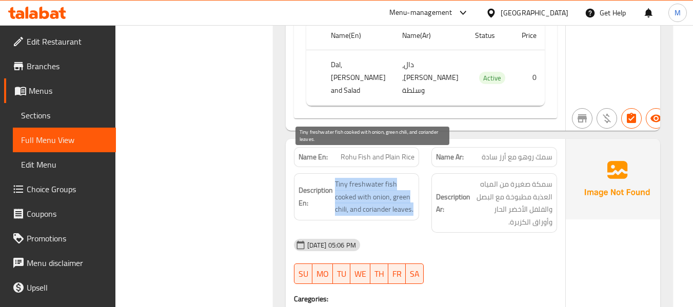
click at [378, 178] on span "Tiny freshwater fish cooked with onion, green chili, and coriander leaves." at bounding box center [375, 197] width 80 height 38
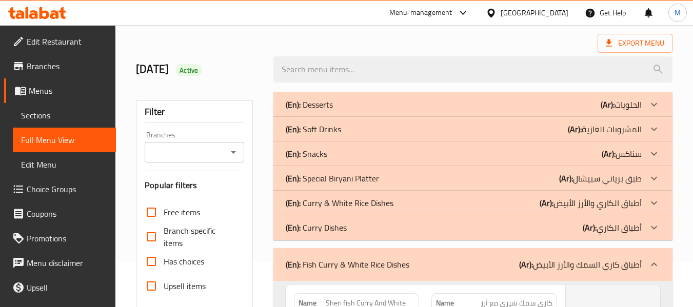
scroll to position [68, 0]
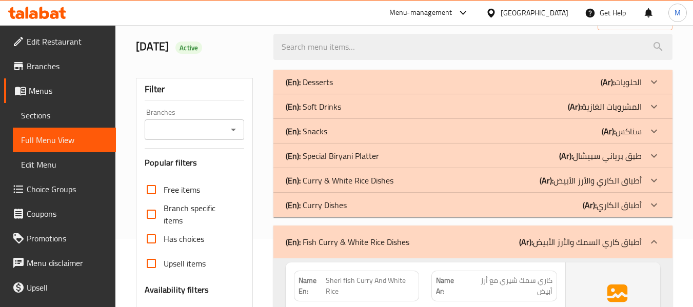
click at [379, 230] on div "(En): Fish Curry & White Rice Dishes (Ar): أطباق كاري السمك والأرز الأبيض" at bounding box center [472, 242] width 399 height 33
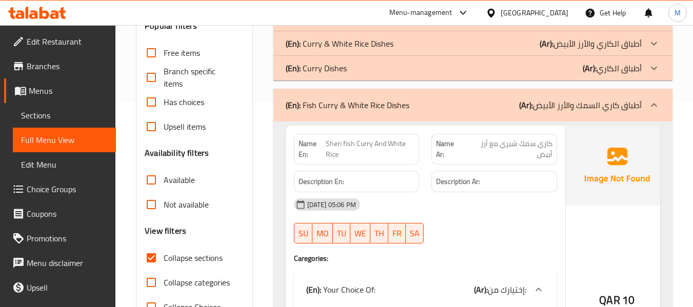
click at [301, 106] on p "(En): Fish Curry & White Rice Dishes" at bounding box center [348, 105] width 124 height 12
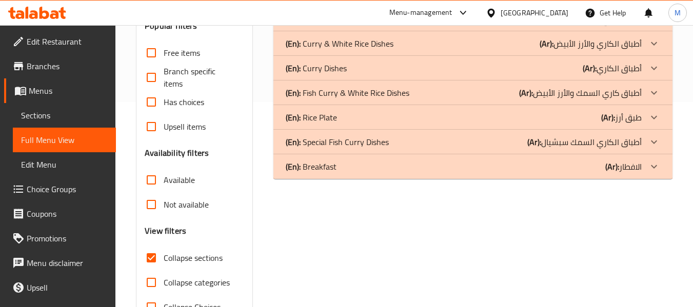
click at [317, 168] on p "(En): Breakfast" at bounding box center [311, 167] width 51 height 12
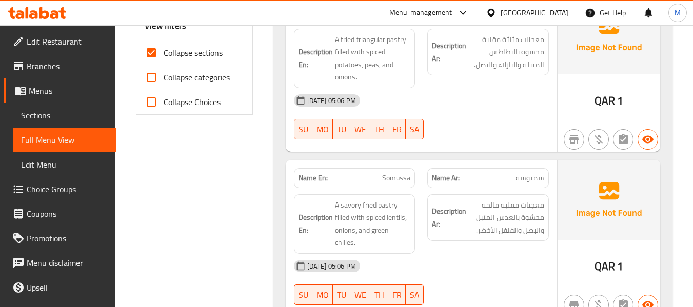
scroll to position [342, 0]
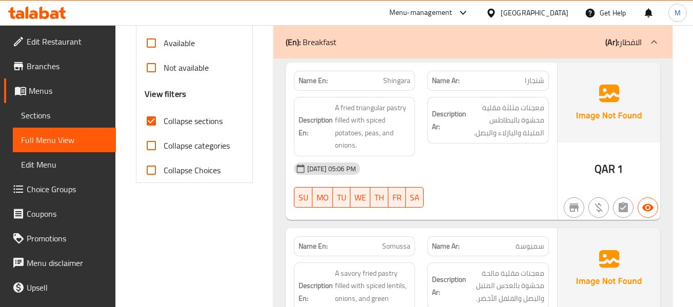
click at [396, 79] on span "Shingara" at bounding box center [396, 80] width 27 height 11
click at [538, 81] on span "شنجارا" at bounding box center [534, 80] width 19 height 11
click at [407, 177] on div "13-10-2025 05:06 PM" at bounding box center [421, 168] width 267 height 25
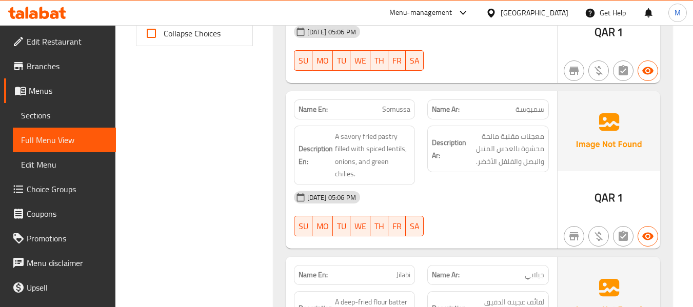
scroll to position [547, 0]
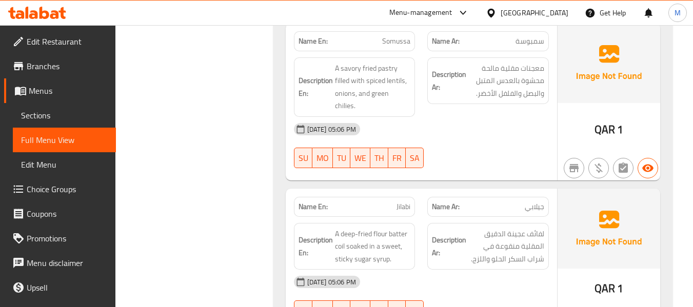
click at [445, 132] on div "13-10-2025 05:06 PM SU MO TU WE TH FR SA" at bounding box center [421, 145] width 267 height 57
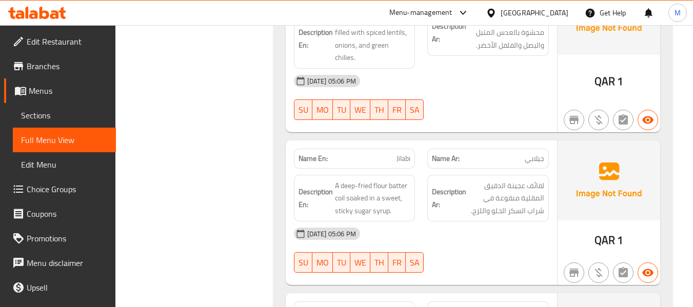
scroll to position [615, 0]
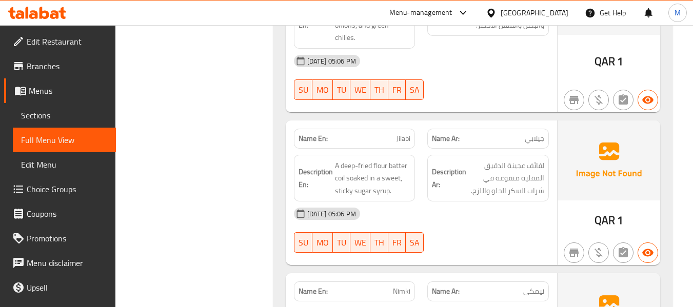
click at [444, 219] on div "13-10-2025 05:06 PM SU MO TU WE TH FR SA" at bounding box center [421, 230] width 267 height 57
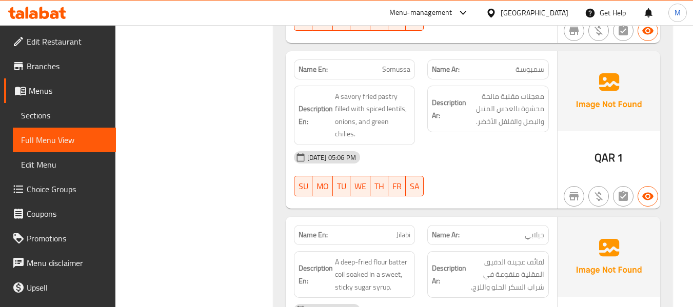
scroll to position [478, 0]
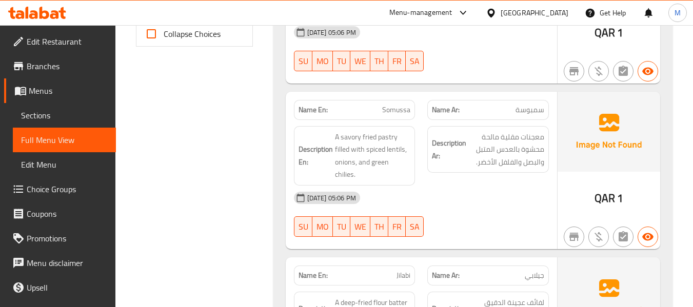
click at [397, 109] on span "Somussa" at bounding box center [396, 110] width 28 height 11
click at [469, 169] on div "Description Ar: معجنات مقلية مالحة محشوة بالعدس المتبل والبصل والفلفل الأخضر." at bounding box center [488, 149] width 122 height 47
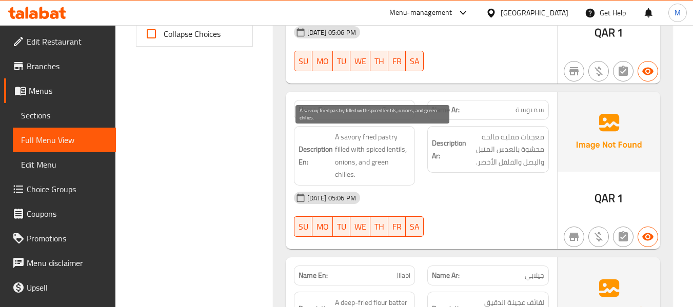
click at [396, 160] on span "A savory fried pastry filled with spiced lentils, onions, and green chilies." at bounding box center [373, 156] width 76 height 50
drag, startPoint x: 370, startPoint y: 163, endPoint x: 408, endPoint y: 161, distance: 38.0
click at [408, 161] on span "A savory fried pastry filled with spiced lentils, onions, and green chilies." at bounding box center [373, 156] width 76 height 50
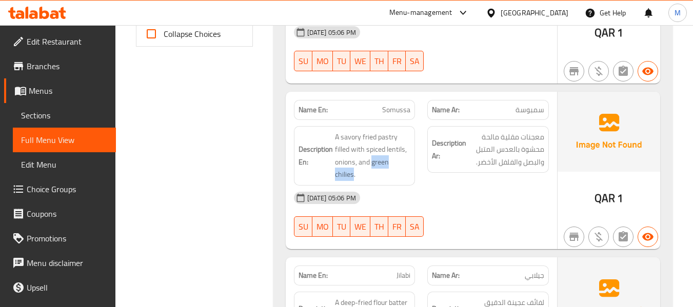
click at [464, 202] on div "13-10-2025 05:06 PM SU MO TU WE TH FR SA" at bounding box center [421, 214] width 267 height 57
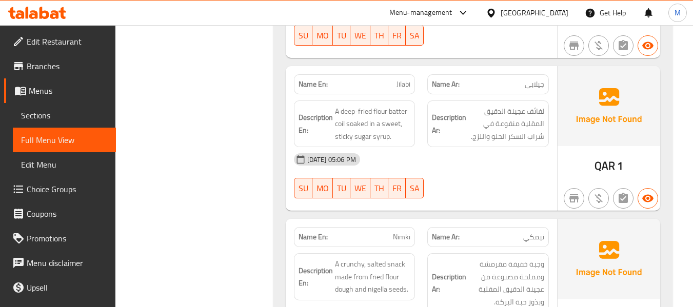
scroll to position [684, 0]
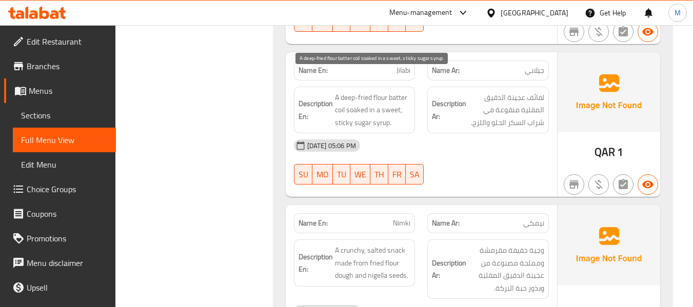
click at [337, 99] on span "A deep-fried flour batter coil soaked in a sweet, sticky sugar syrup." at bounding box center [373, 110] width 76 height 38
click at [394, 91] on span "A deep-fried flour batter coil soaked in a sweet, sticky sugar syrup." at bounding box center [373, 110] width 76 height 38
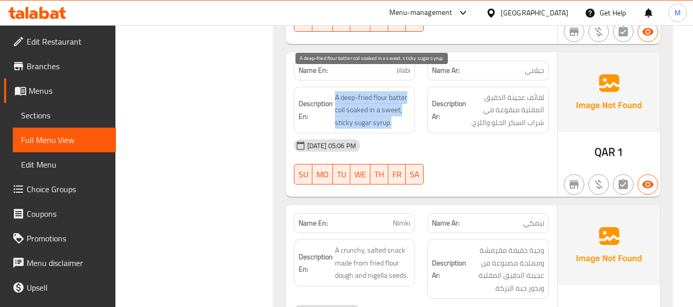
click at [394, 91] on span "A deep-fried flour batter coil soaked in a sweet, sticky sugar syrup." at bounding box center [373, 110] width 76 height 38
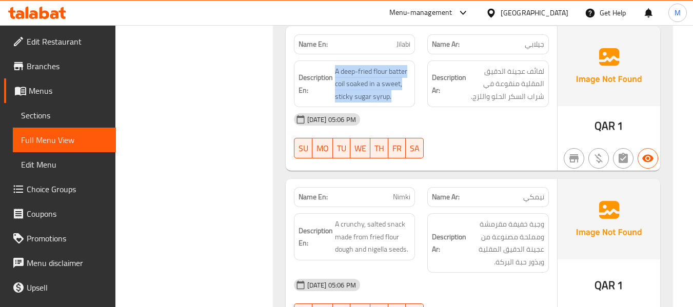
scroll to position [752, 0]
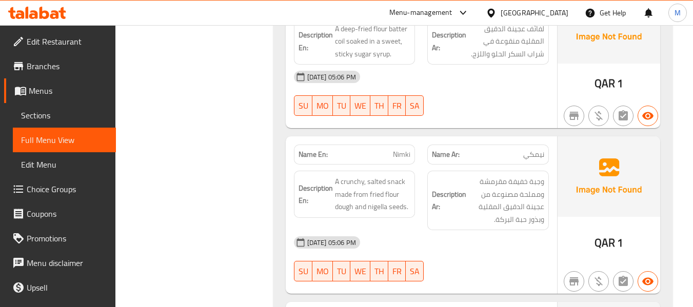
click at [396, 215] on div "Description En: A crunchy, salted snack made from fried flour dough and nigella…" at bounding box center [355, 201] width 134 height 72
click at [410, 230] on div "13-10-2025 05:06 PM" at bounding box center [421, 242] width 267 height 25
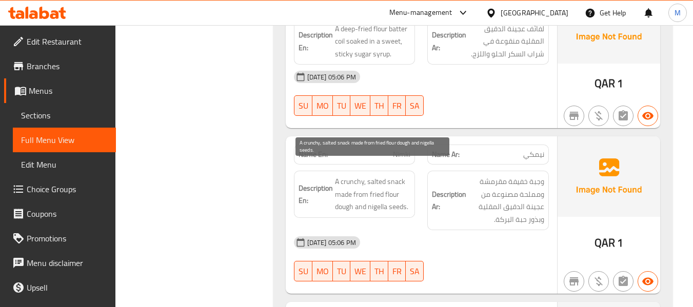
click at [373, 195] on span "A crunchy, salted snack made from fried flour dough and nigella seeds." at bounding box center [373, 194] width 76 height 38
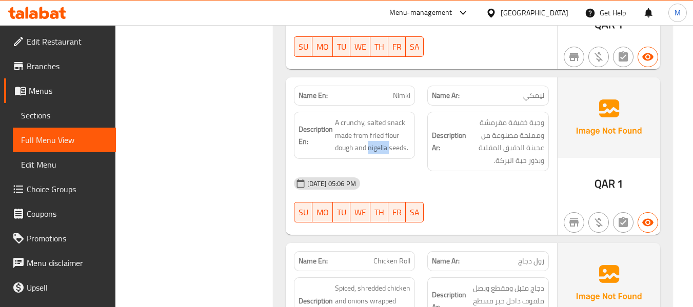
scroll to position [889, 0]
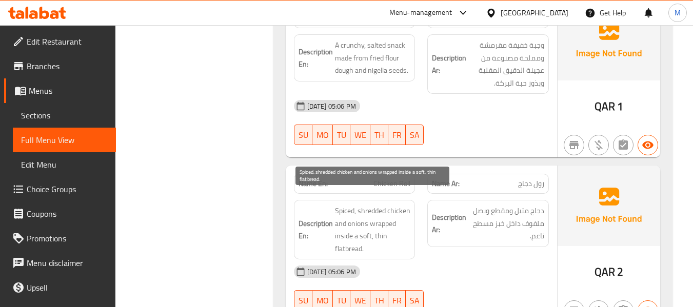
click at [376, 208] on span "Spiced, shredded chicken and onions wrapped inside a soft, thin flatbread." at bounding box center [373, 230] width 76 height 50
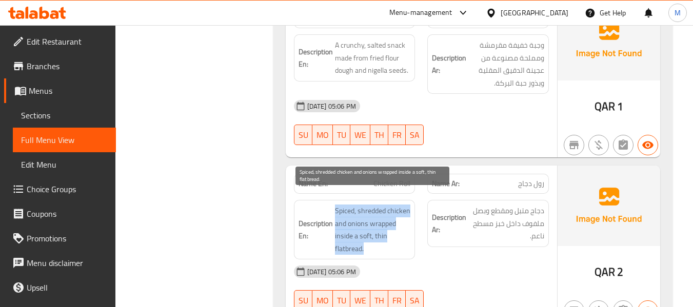
click at [376, 208] on span "Spiced, shredded chicken and onions wrapped inside a soft, thin flatbread." at bounding box center [373, 230] width 76 height 50
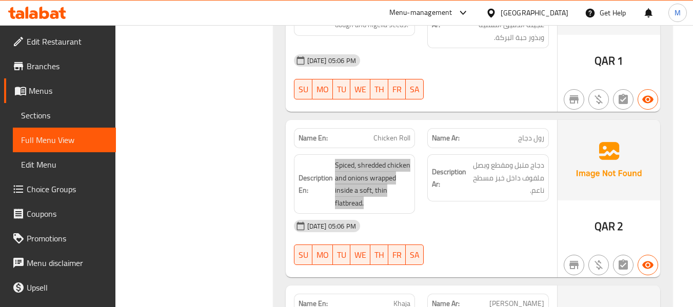
scroll to position [957, 0]
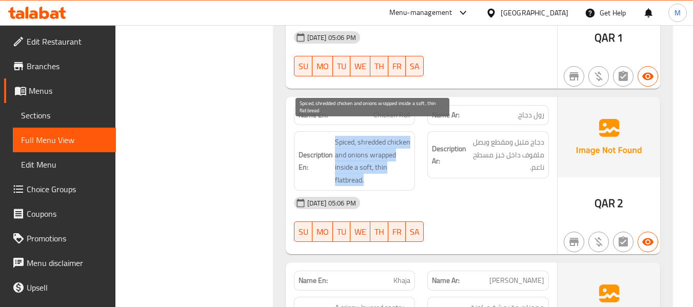
click at [377, 136] on span "Spiced, shredded chicken and onions wrapped inside a soft, thin flatbread." at bounding box center [373, 161] width 76 height 50
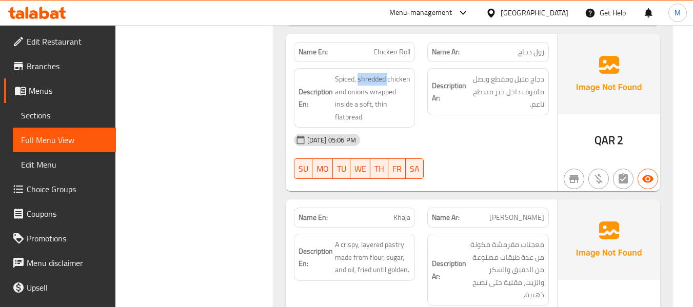
scroll to position [1094, 0]
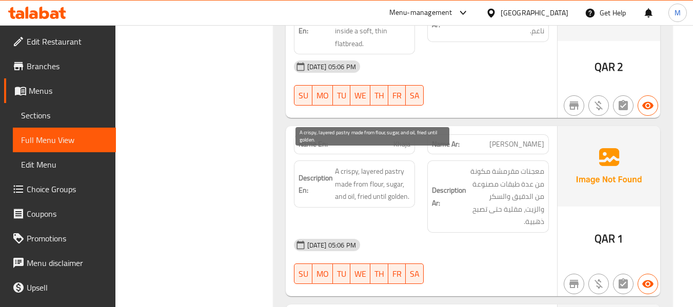
click at [381, 182] on span "A crispy, layered pastry made from flour, sugar, and oil, fried until golden." at bounding box center [373, 184] width 76 height 38
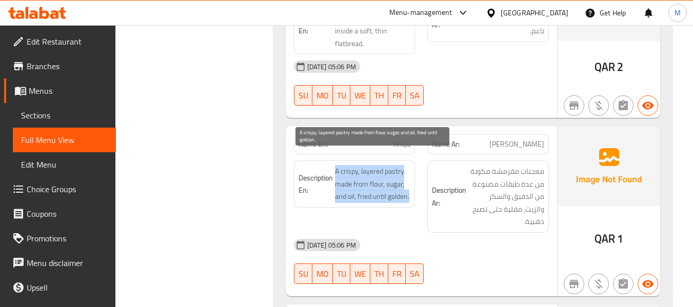
click at [381, 182] on span "A crispy, layered pastry made from flour, sugar, and oil, fried until golden." at bounding box center [373, 184] width 76 height 38
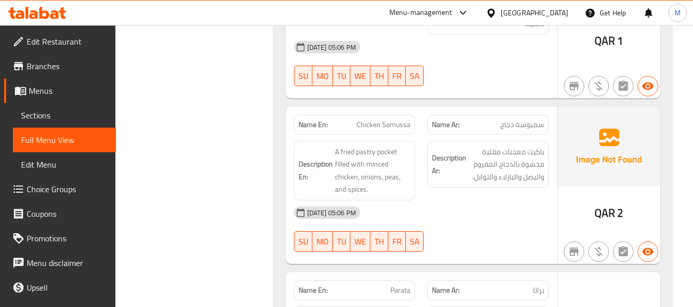
scroll to position [1299, 0]
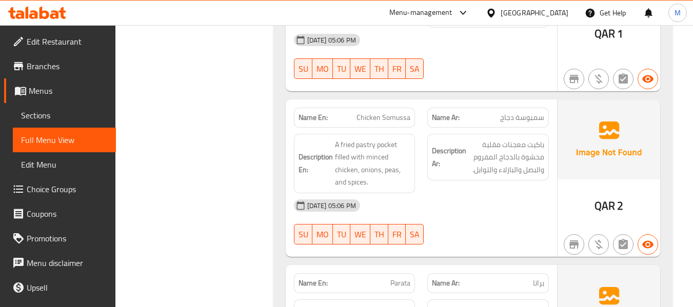
click at [464, 197] on div "13-10-2025 05:06 PM" at bounding box center [421, 205] width 267 height 25
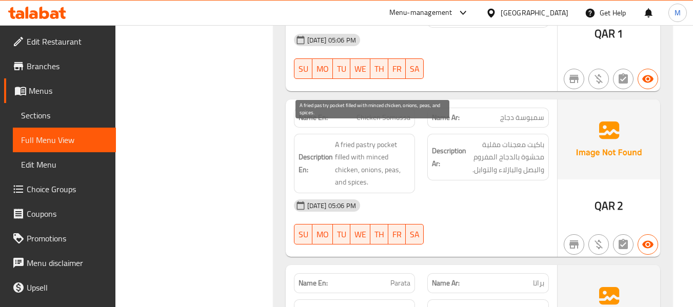
click at [386, 138] on span "A fried pastry pocket filled with minced chicken, onions, peas, and spices." at bounding box center [373, 163] width 76 height 50
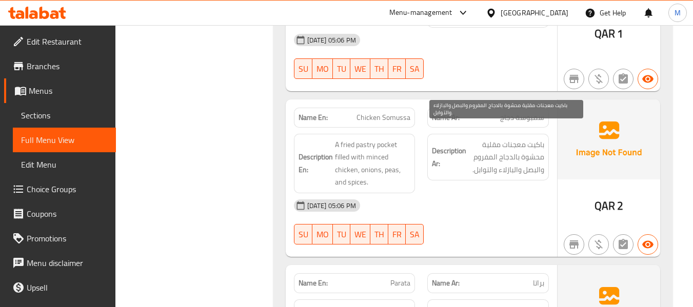
click at [538, 138] on span "باكيت معجنات مقلية محشوة بالدجاج المفروم والبصل والبازلاء والتوابل." at bounding box center [506, 157] width 76 height 38
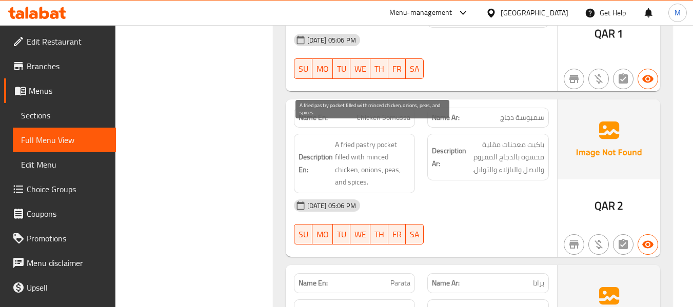
click at [379, 138] on span "A fried pastry pocket filled with minced chicken, onions, peas, and spices." at bounding box center [373, 163] width 76 height 50
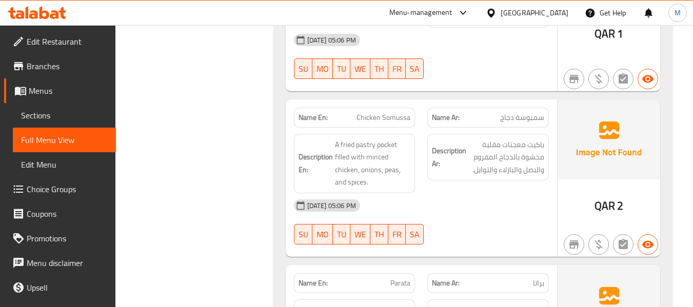
click at [376, 112] on span "Chicken Somussa" at bounding box center [383, 117] width 54 height 11
click at [436, 150] on strong "Description Ar:" at bounding box center [449, 157] width 34 height 25
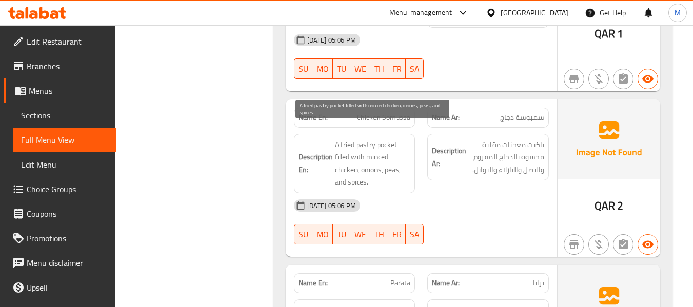
click at [384, 138] on span "A fried pastry pocket filled with minced chicken, onions, peas, and spices." at bounding box center [373, 163] width 76 height 50
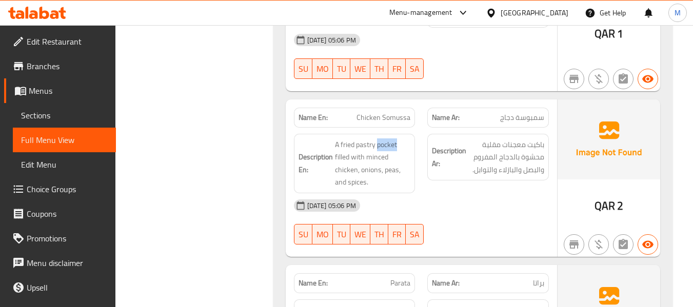
click at [451, 138] on h6 "Description Ar: باكيت معجنات مقلية محشوة بالدجاج المفروم والبصل والبازلاء والتو…" at bounding box center [488, 157] width 112 height 38
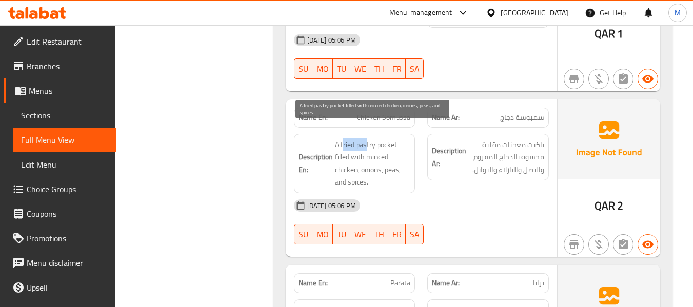
drag, startPoint x: 342, startPoint y: 131, endPoint x: 366, endPoint y: 132, distance: 24.2
click at [366, 138] on span "A fried pastry pocket filled with minced chicken, onions, peas, and spices." at bounding box center [373, 163] width 76 height 50
drag, startPoint x: 394, startPoint y: 132, endPoint x: 341, endPoint y: 129, distance: 53.4
click at [341, 138] on span "A fried pastry pocket filled with minced chicken, onions, peas, and spices." at bounding box center [373, 163] width 76 height 50
click at [381, 138] on span "A fried pastry pocket filled with minced chicken, onions, peas, and spices." at bounding box center [373, 163] width 76 height 50
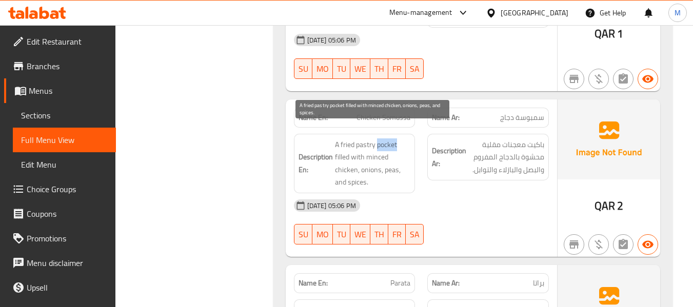
click at [381, 138] on span "A fried pastry pocket filled with minced chicken, onions, peas, and spices." at bounding box center [373, 163] width 76 height 50
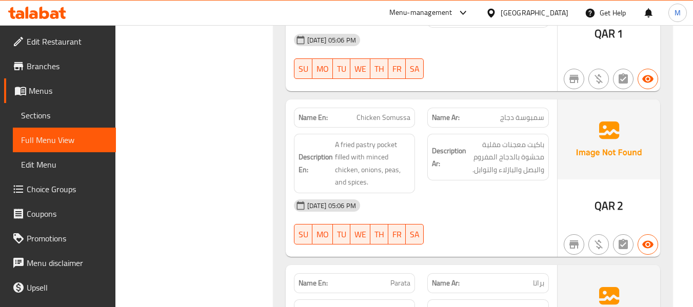
click at [525, 112] on span "سمبوسة دجاج" at bounding box center [522, 117] width 44 height 11
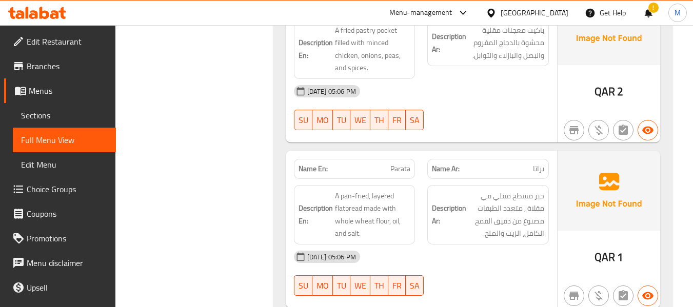
scroll to position [1436, 0]
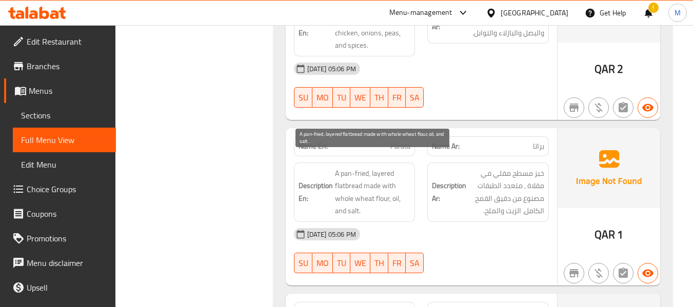
click at [366, 171] on span "A pan-fried, layered flatbread made with whole wheat flour, oil, and salt." at bounding box center [373, 192] width 76 height 50
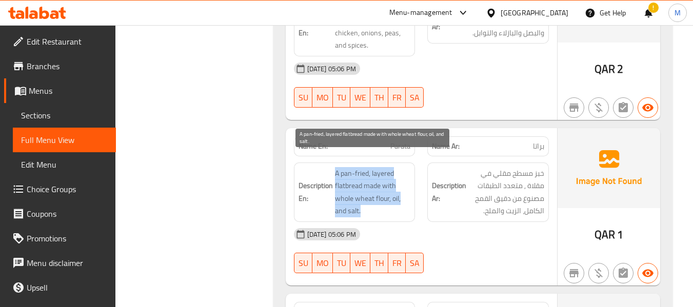
click at [366, 171] on span "A pan-fried, layered flatbread made with whole wheat flour, oil, and salt." at bounding box center [373, 192] width 76 height 50
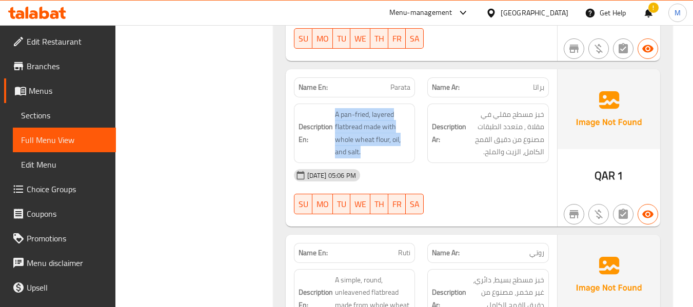
scroll to position [1573, 0]
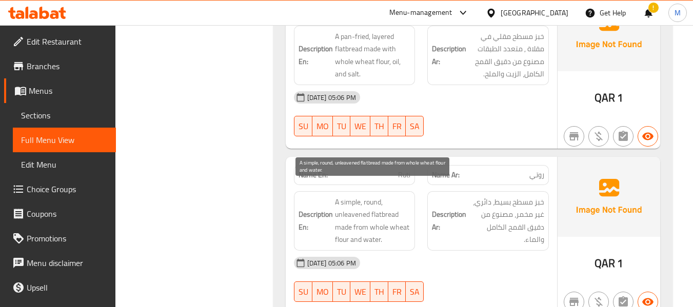
click at [372, 208] on span "A simple, round, unleavened flatbread made from whole wheat flour and water." at bounding box center [373, 221] width 76 height 50
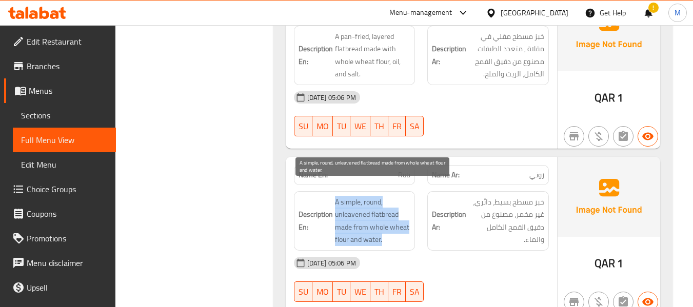
click at [372, 208] on span "A simple, round, unleavened flatbread made from whole wheat flour and water." at bounding box center [373, 221] width 76 height 50
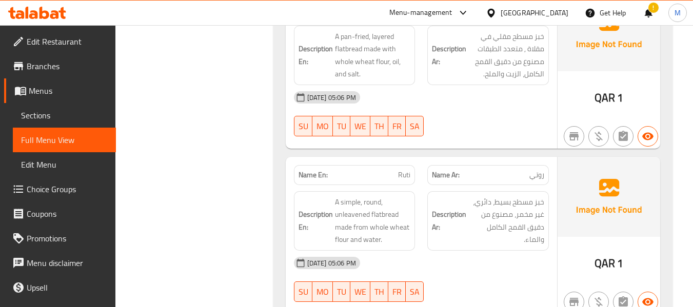
click at [536, 170] on span "روتي" at bounding box center [536, 175] width 15 height 11
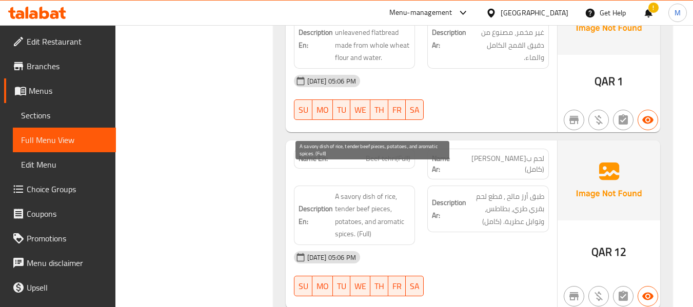
scroll to position [1778, 0]
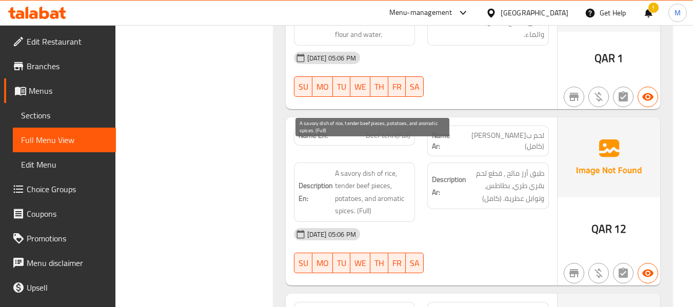
click at [380, 171] on span "A savory dish of rice, tender beef pieces, potatoes, and aromatic spices. (Full)" at bounding box center [373, 192] width 76 height 50
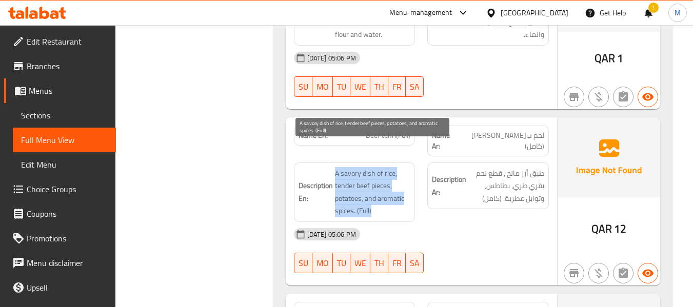
click at [380, 171] on span "A savory dish of rice, tender beef pieces, potatoes, and aromatic spices. (Full)" at bounding box center [373, 192] width 76 height 50
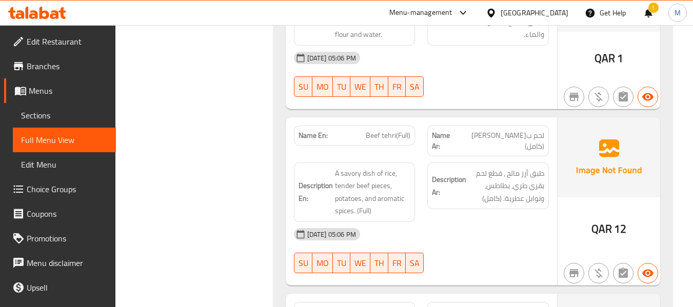
click at [406, 222] on div "13-10-2025 05:06 PM" at bounding box center [421, 234] width 267 height 25
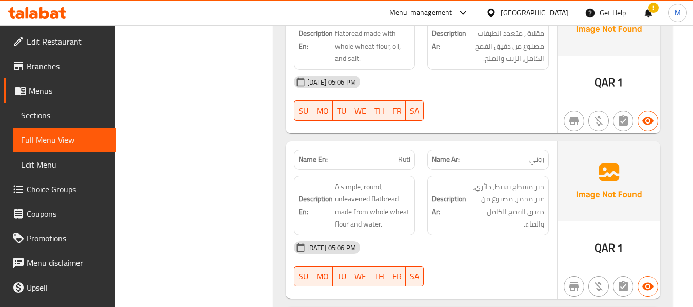
scroll to position [1793, 0]
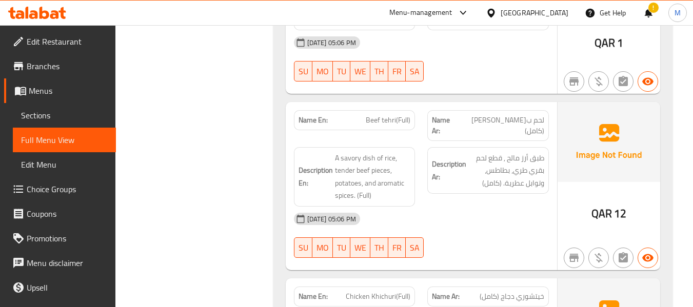
drag, startPoint x: 435, startPoint y: 182, endPoint x: 391, endPoint y: 147, distance: 56.2
click at [435, 182] on div "Description Ar: طبق أرز مالح , قطع لحم بقري طري، بطاطس، وتوابل عطرية. (كامل)" at bounding box center [488, 177] width 134 height 72
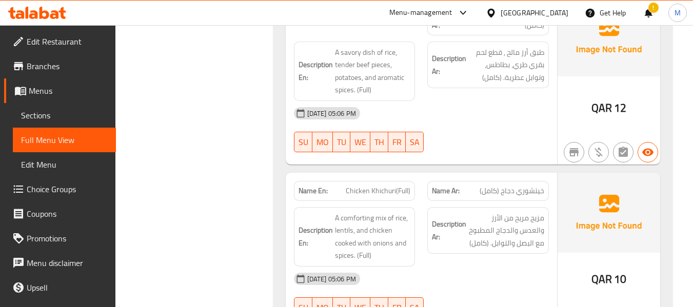
scroll to position [1930, 0]
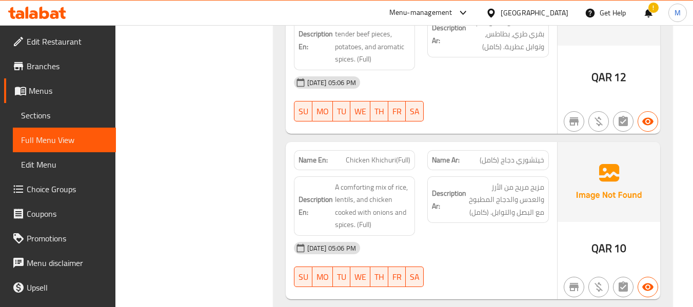
click at [443, 236] on div "13-10-2025 05:06 PM" at bounding box center [421, 248] width 267 height 25
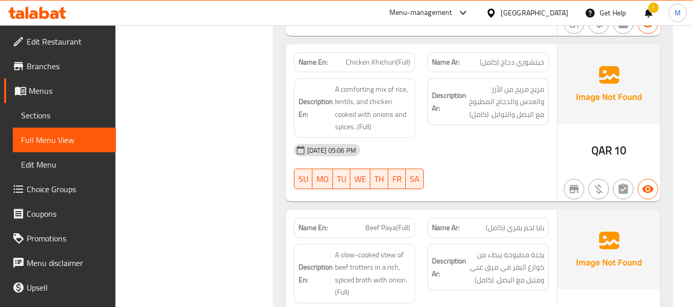
scroll to position [2096, 0]
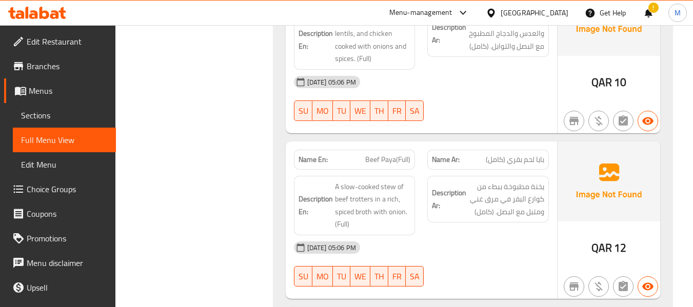
click at [444, 235] on div "13-10-2025 05:06 PM" at bounding box center [421, 247] width 267 height 25
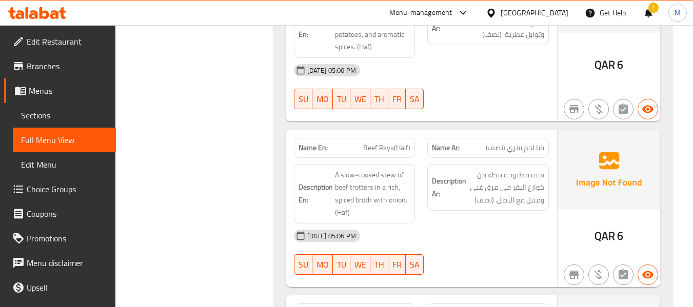
scroll to position [2118, 0]
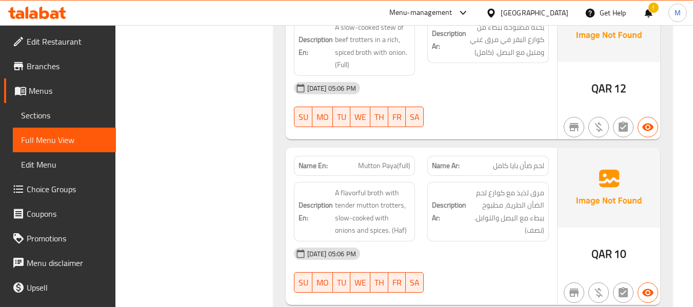
click at [440, 212] on h6 "Description Ar: مرق لذيذ مع كوارع لحم الضأن الطرية، مطبوخ ببطء مع البصل والتواب…" at bounding box center [488, 212] width 112 height 50
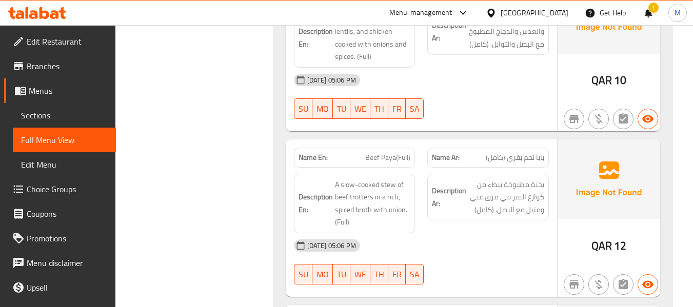
scroll to position [2016, 0]
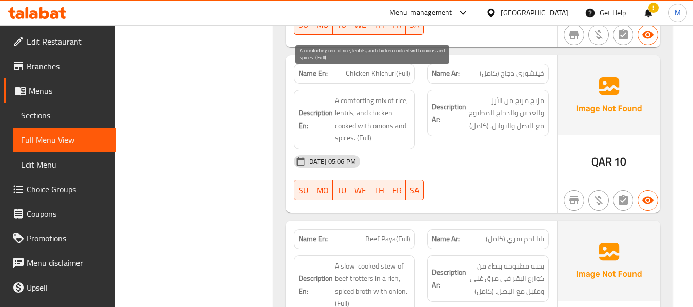
click at [361, 94] on span "A comforting mix of rice, lentils, and chicken cooked with onions and spices. (…" at bounding box center [373, 119] width 76 height 50
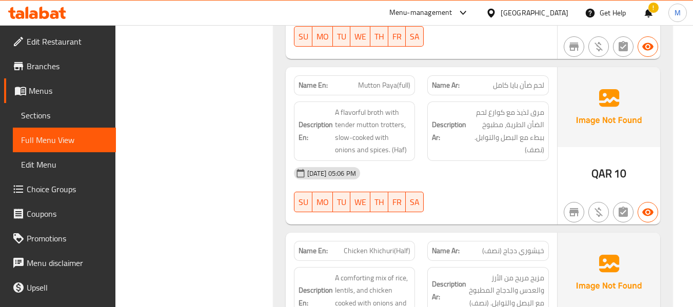
scroll to position [2427, 0]
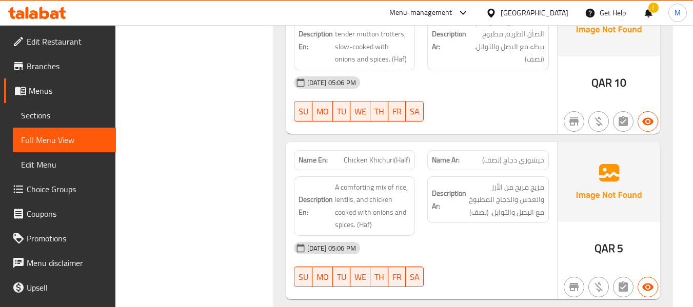
click at [442, 236] on div "13-10-2025 05:06 PM" at bounding box center [421, 248] width 267 height 25
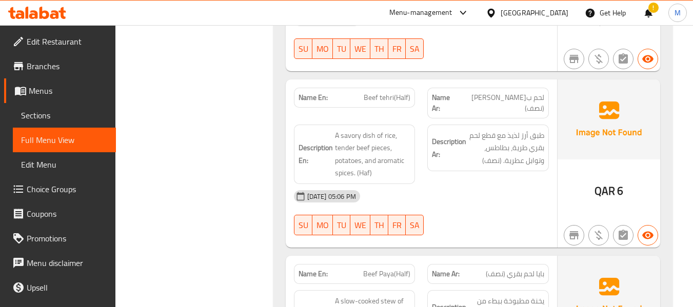
scroll to position [2632, 0]
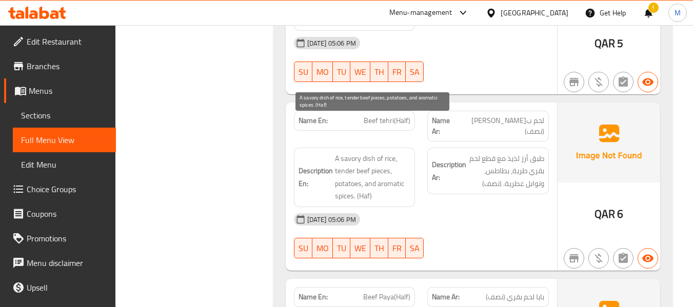
click at [350, 152] on span "A savory dish of rice, tender beef pieces, potatoes, and aromatic spices. (Haf)" at bounding box center [373, 177] width 76 height 50
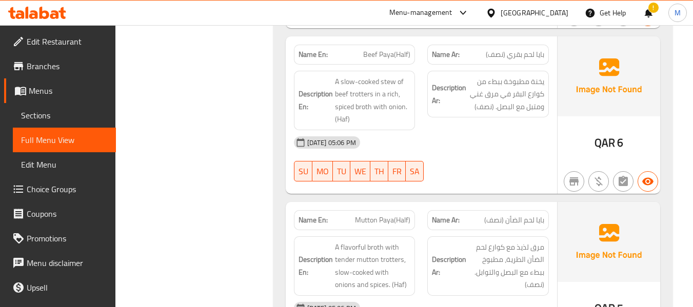
scroll to position [2933, 0]
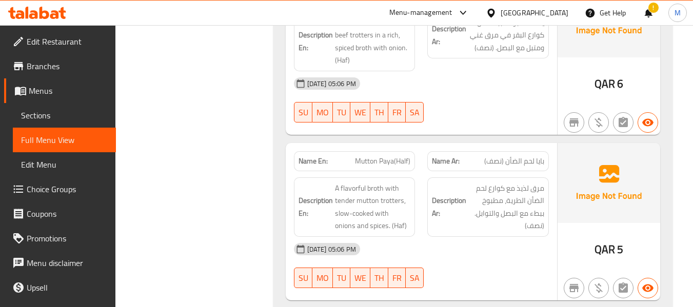
click at [401, 156] on span "Mutton Paya(Half)" at bounding box center [382, 161] width 55 height 11
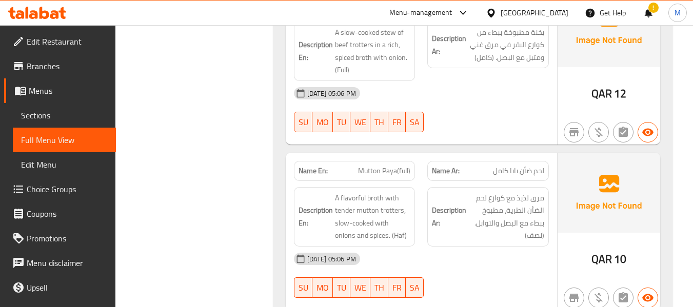
scroll to position [2250, 0]
click at [407, 166] on span "Mutton Paya(full)" at bounding box center [384, 171] width 52 height 11
drag, startPoint x: 397, startPoint y: 147, endPoint x: 349, endPoint y: 148, distance: 48.2
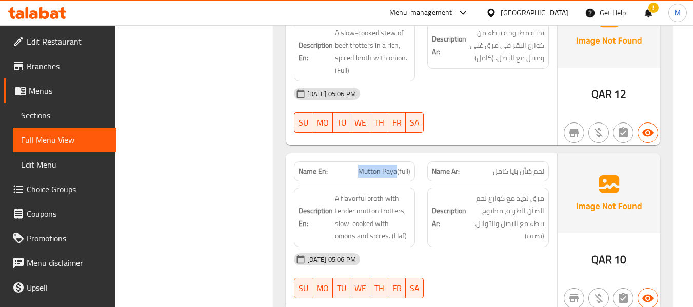
click at [349, 166] on p "Name En: Mutton Paya(full)" at bounding box center [354, 171] width 112 height 11
click at [49, 88] on span "Menus" at bounding box center [68, 91] width 79 height 12
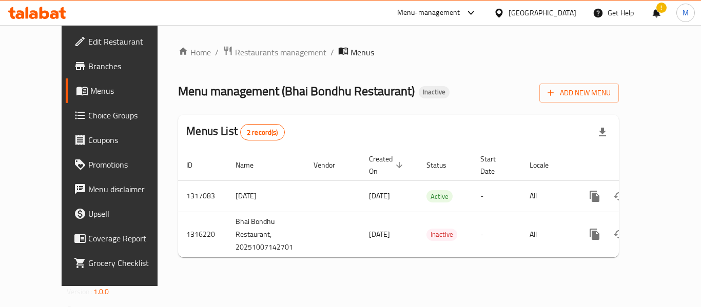
click at [191, 67] on div "Home / Restaurants management / Menus Menu management ( Bhai Bondhu Restaurant …" at bounding box center [398, 156] width 441 height 220
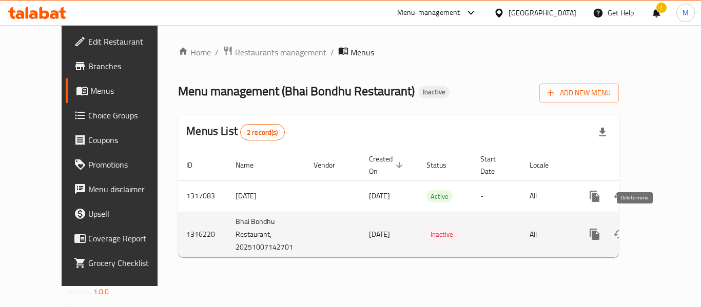
click at [640, 230] on icon "enhanced table" at bounding box center [643, 234] width 7 height 9
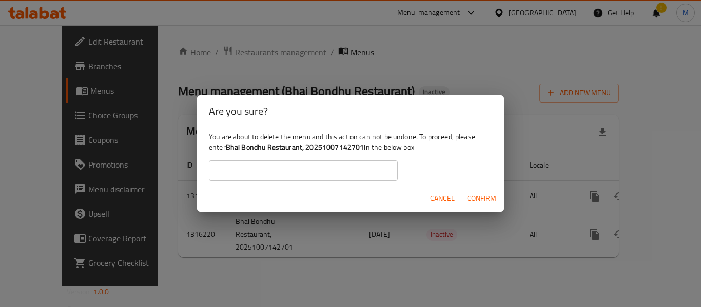
click at [430, 192] on span "Cancel" at bounding box center [442, 198] width 25 height 13
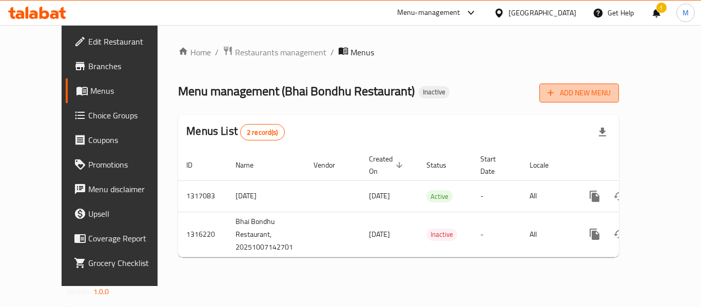
click at [610, 90] on span "Add New Menu" at bounding box center [578, 93] width 63 height 13
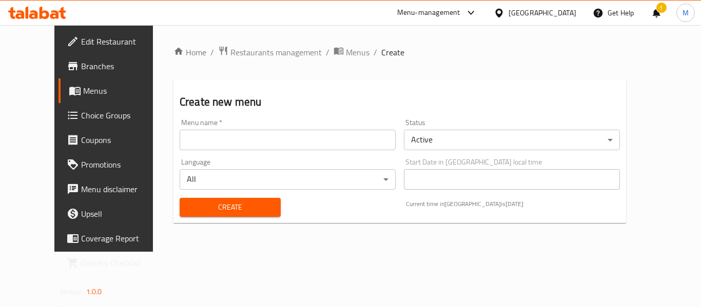
click at [256, 134] on input "text" at bounding box center [287, 140] width 216 height 21
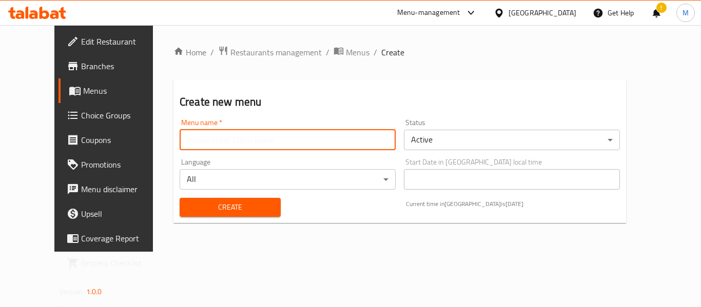
paste input "342793031"
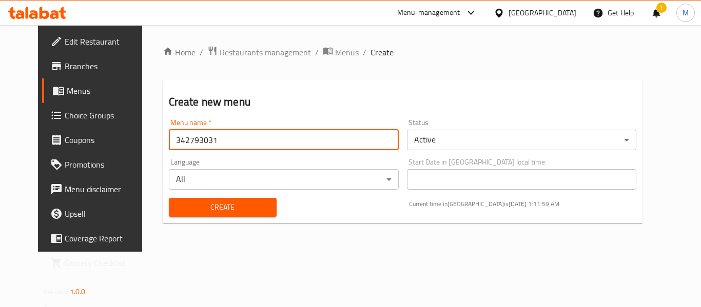
type input "342793031"
click at [190, 207] on span "Create" at bounding box center [222, 207] width 91 height 13
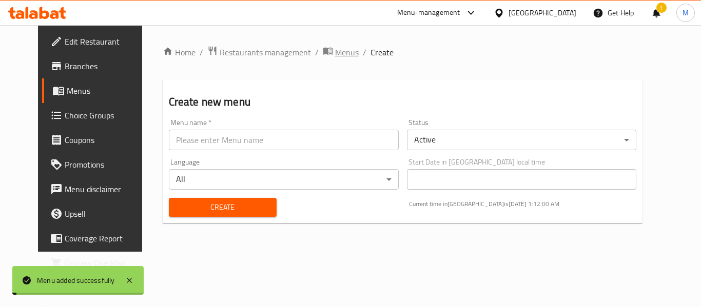
click at [335, 51] on span "Menus" at bounding box center [347, 52] width 24 height 12
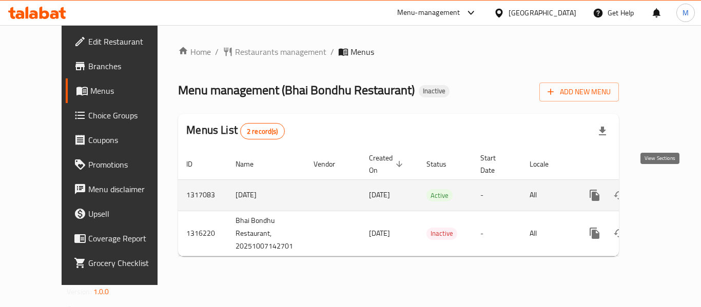
click at [662, 189] on icon "enhanced table" at bounding box center [668, 195] width 12 height 12
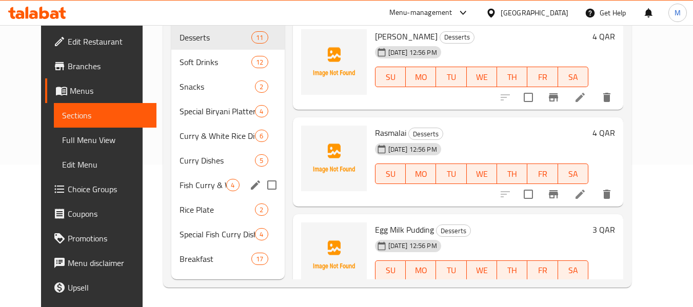
scroll to position [144, 0]
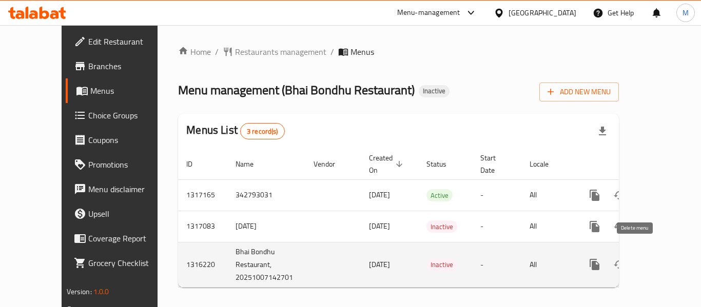
click at [640, 260] on icon "enhanced table" at bounding box center [643, 264] width 7 height 9
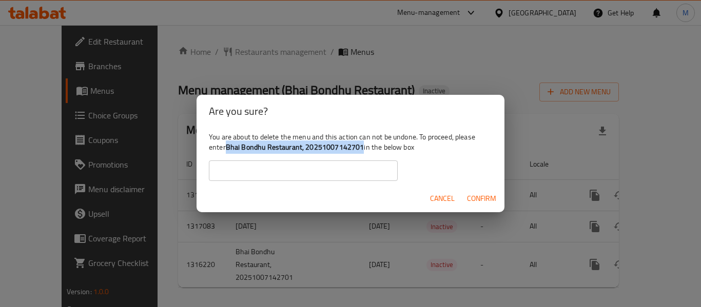
drag, startPoint x: 228, startPoint y: 149, endPoint x: 363, endPoint y: 148, distance: 134.4
click at [363, 148] on b "Bhai Bondhu Restaurant, 20251007142701" at bounding box center [295, 147] width 138 height 13
copy b "Bhai Bondhu Restaurant, 20251007142701"
click at [326, 174] on input "text" at bounding box center [303, 171] width 189 height 21
paste input "Bhai Bondhu Restaurant, 20251007142701"
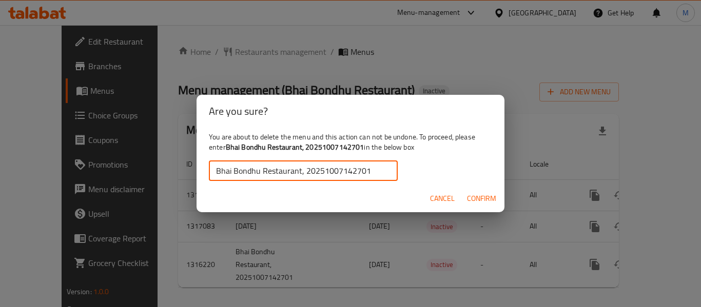
type input "Bhai Bondhu Restaurant, 20251007142701"
click at [477, 201] on span "Confirm" at bounding box center [481, 198] width 29 height 13
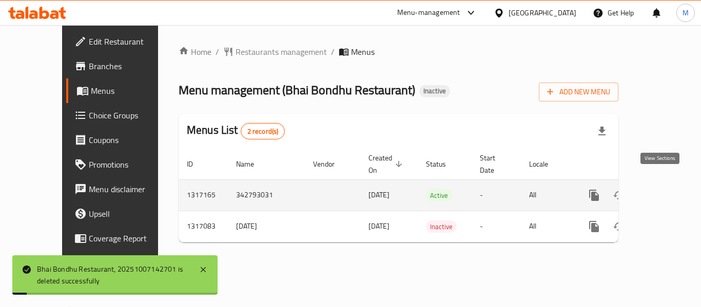
click at [664, 189] on icon "enhanced table" at bounding box center [668, 195] width 12 height 12
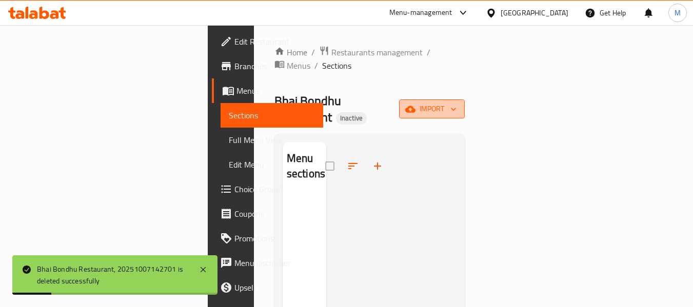
click at [456, 103] on span "import" at bounding box center [431, 109] width 49 height 13
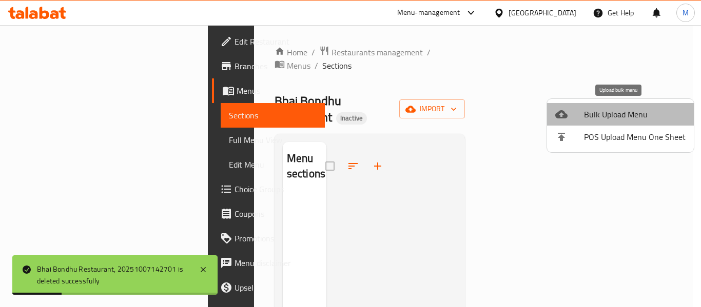
click at [625, 114] on span "Bulk Upload Menu" at bounding box center [635, 114] width 102 height 12
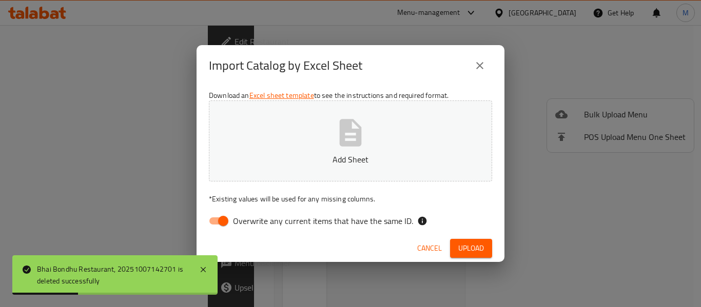
click at [281, 215] on span "Overwrite any current items that have the same ID." at bounding box center [323, 221] width 180 height 12
click at [252, 214] on input "Overwrite any current items that have the same ID." at bounding box center [223, 220] width 58 height 19
checkbox input "false"
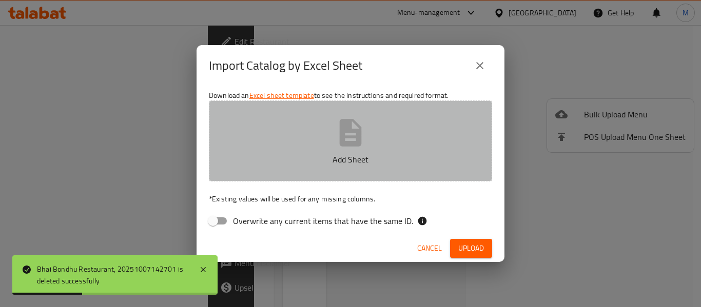
click at [296, 162] on p "Add Sheet" at bounding box center [350, 159] width 251 height 12
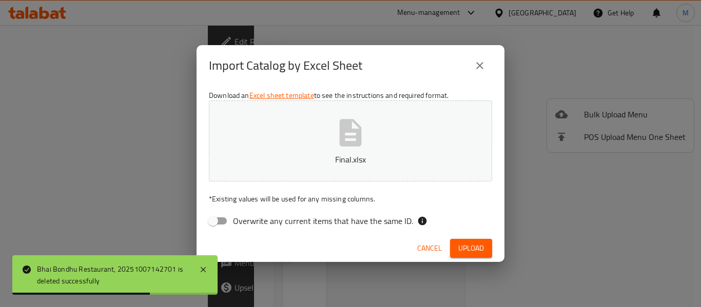
click at [468, 251] on span "Upload" at bounding box center [471, 248] width 26 height 13
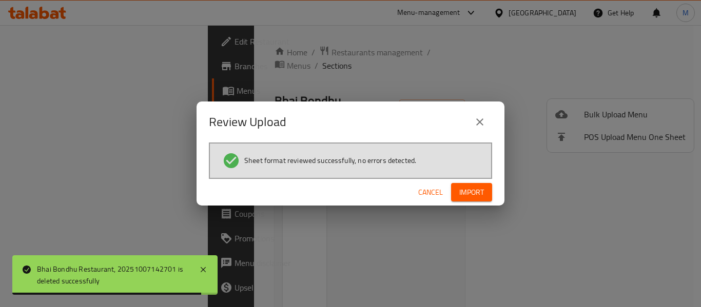
click at [479, 192] on span "Import" at bounding box center [471, 192] width 25 height 13
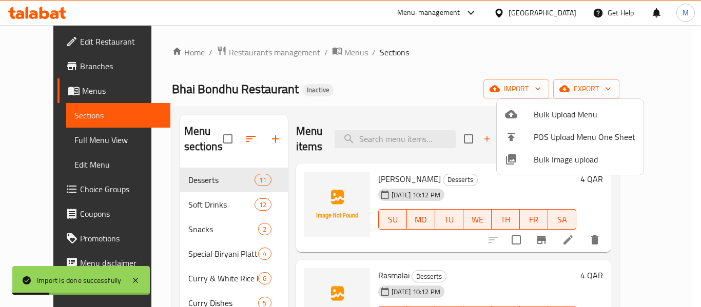
click at [71, 136] on div at bounding box center [350, 153] width 701 height 307
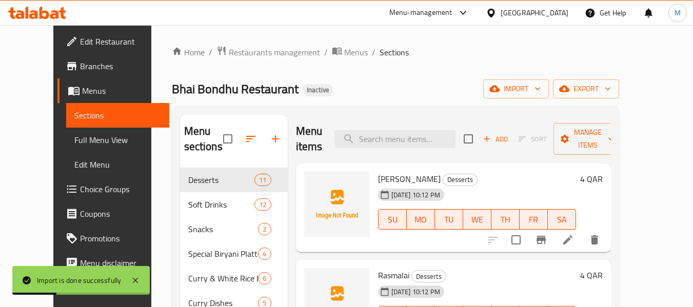
click at [74, 136] on span "Full Menu View" at bounding box center [117, 140] width 87 height 12
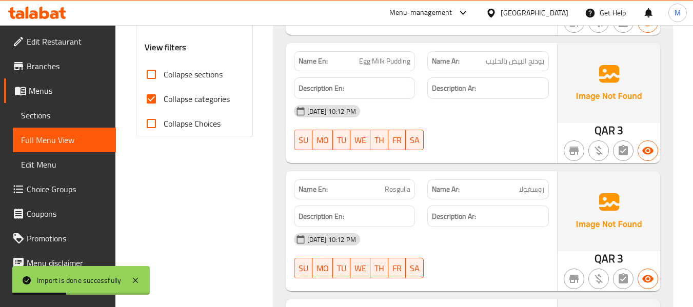
scroll to position [410, 0]
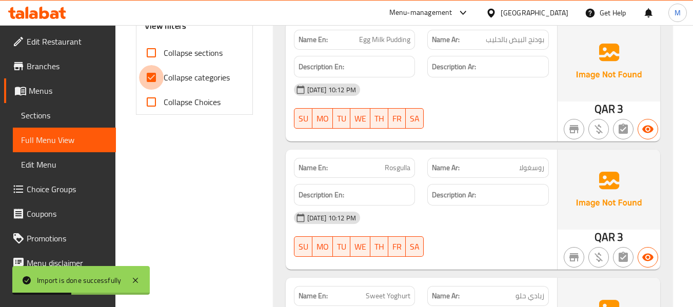
click at [156, 74] on input "Collapse categories" at bounding box center [151, 77] width 25 height 25
checkbox input "false"
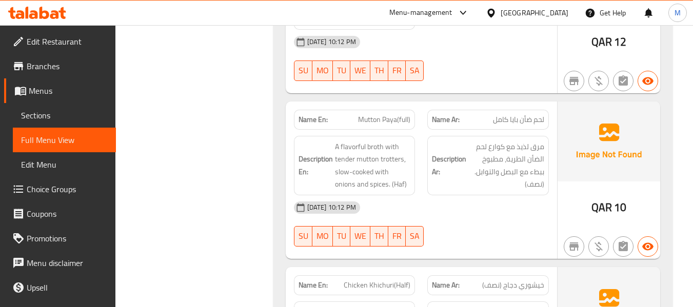
scroll to position [10479, 0]
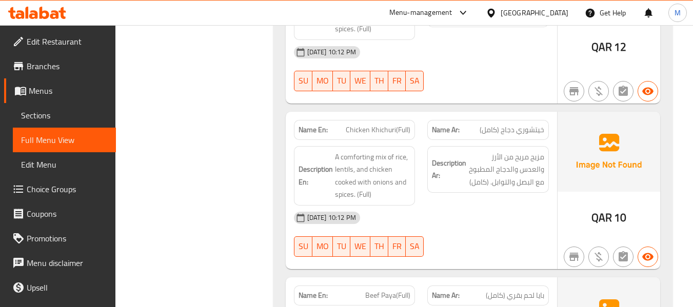
drag, startPoint x: 28, startPoint y: 119, endPoint x: 341, endPoint y: 7, distance: 332.5
click at [28, 119] on span "Sections" at bounding box center [64, 115] width 87 height 12
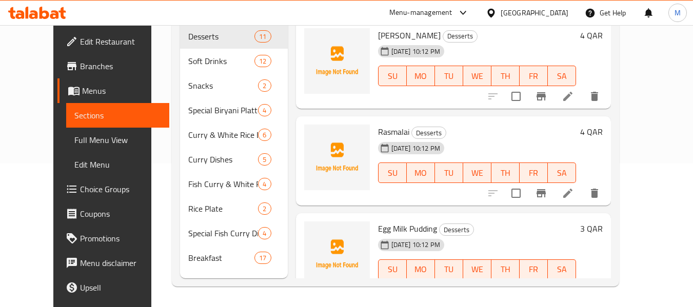
scroll to position [144, 0]
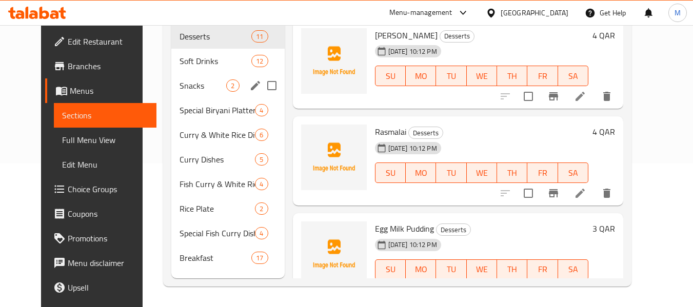
click at [183, 85] on span "Snacks" at bounding box center [202, 85] width 47 height 12
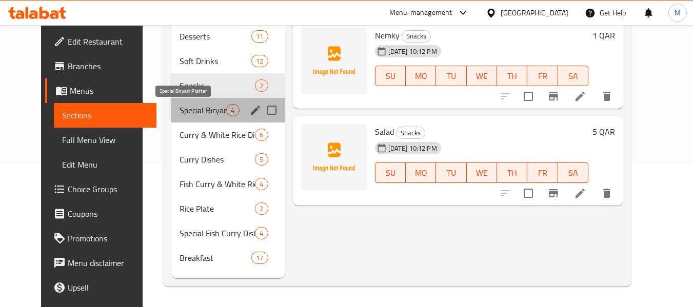
click at [188, 111] on span "Special Biryani Platter" at bounding box center [202, 110] width 47 height 12
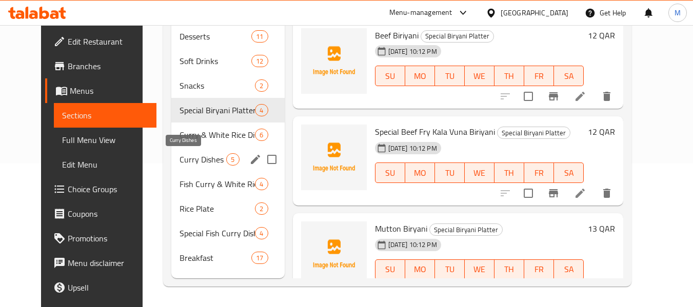
click at [186, 156] on span "Curry Dishes" at bounding box center [202, 159] width 47 height 12
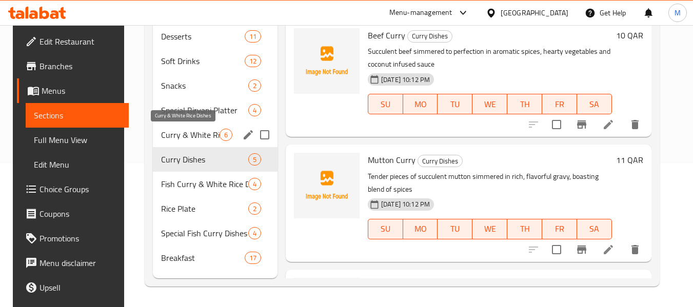
click at [197, 133] on span "Curry & White Rice Dishes" at bounding box center [190, 135] width 58 height 12
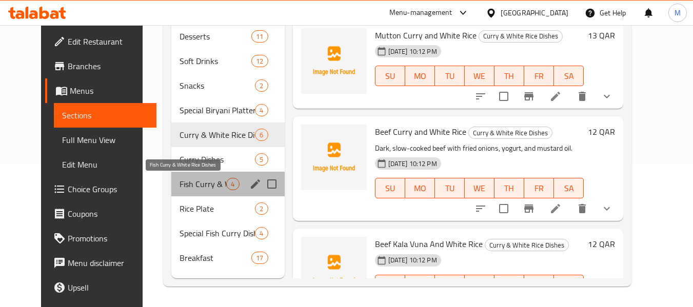
click at [185, 182] on span "Fish Curry & White Rice Dishes" at bounding box center [202, 184] width 47 height 12
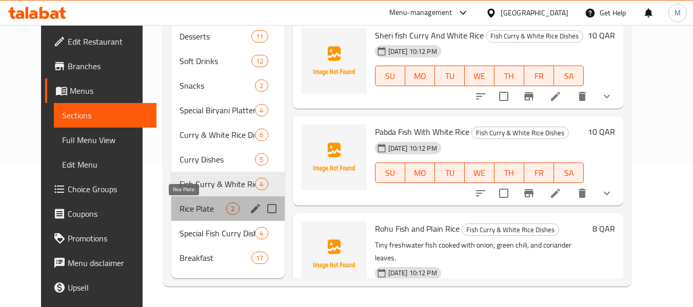
click at [179, 203] on span "Rice Plate" at bounding box center [202, 209] width 47 height 12
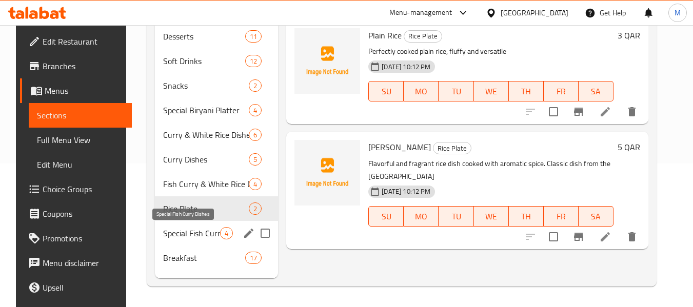
click at [175, 232] on span "Special Fish Curry Dishes" at bounding box center [191, 233] width 57 height 12
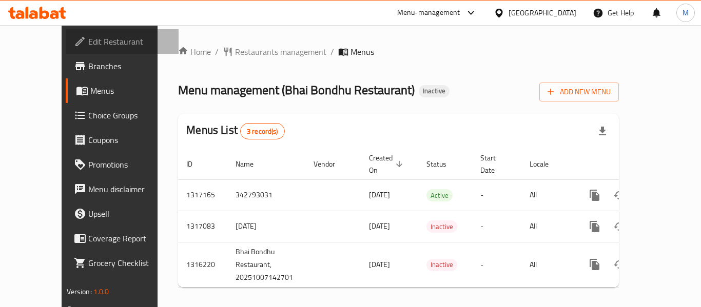
click at [88, 38] on span "Edit Restaurant" at bounding box center [129, 41] width 82 height 12
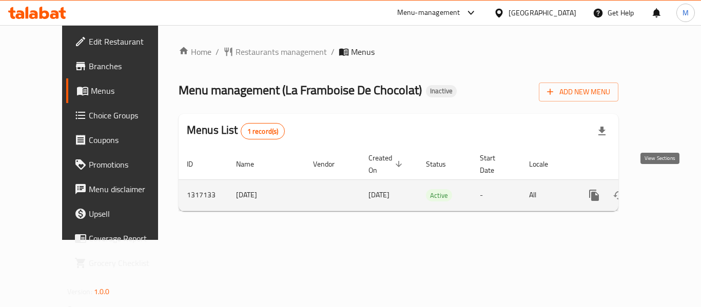
click at [662, 189] on icon "enhanced table" at bounding box center [668, 195] width 12 height 12
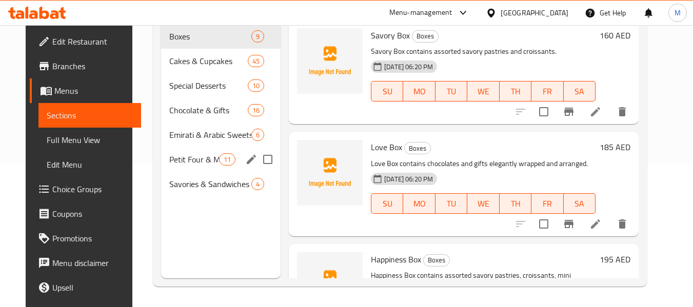
scroll to position [7, 0]
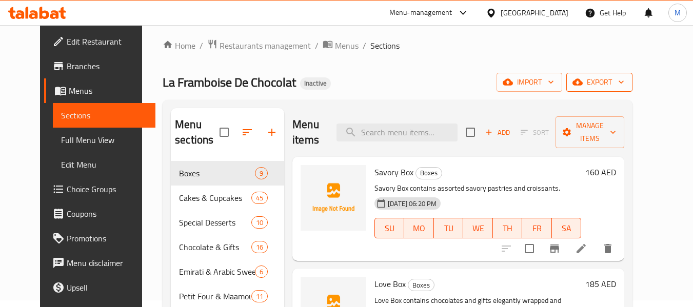
click at [626, 81] on icon "button" at bounding box center [621, 82] width 10 height 10
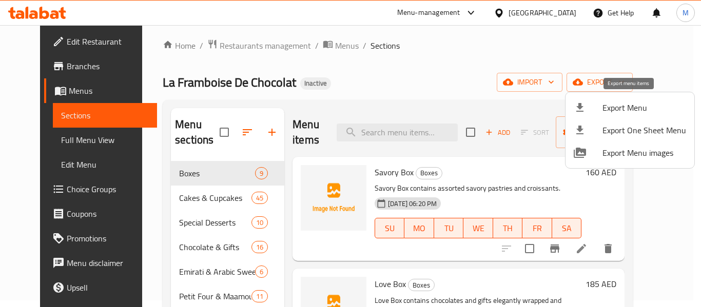
click at [653, 104] on span "Export Menu" at bounding box center [644, 108] width 84 height 12
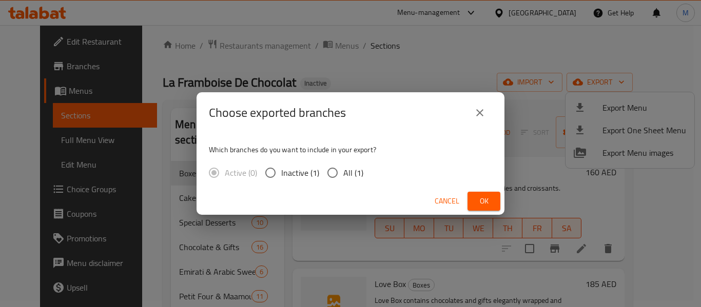
click at [334, 175] on input "All (1)" at bounding box center [333, 173] width 22 height 22
radio input "true"
click at [486, 209] on button "Ok" at bounding box center [483, 201] width 33 height 19
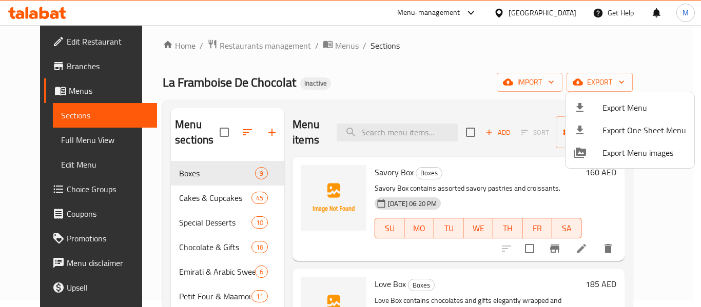
click at [34, 141] on div at bounding box center [350, 153] width 701 height 307
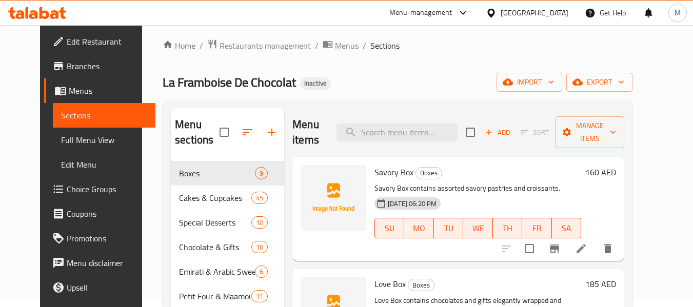
click at [61, 140] on span "Full Menu View" at bounding box center [104, 140] width 87 height 12
